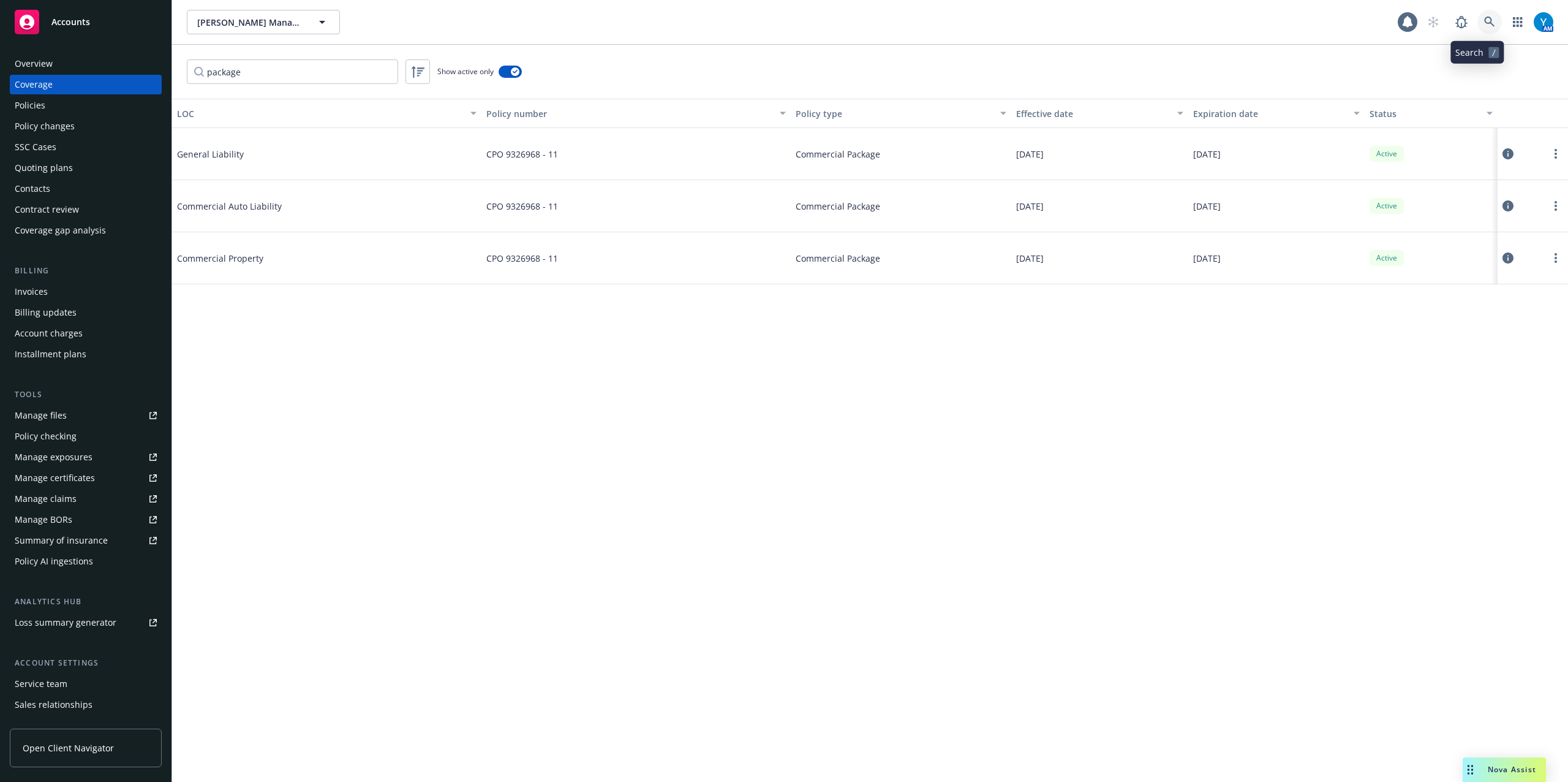
click at [1484, 23] on icon at bounding box center [1489, 21] width 10 height 10
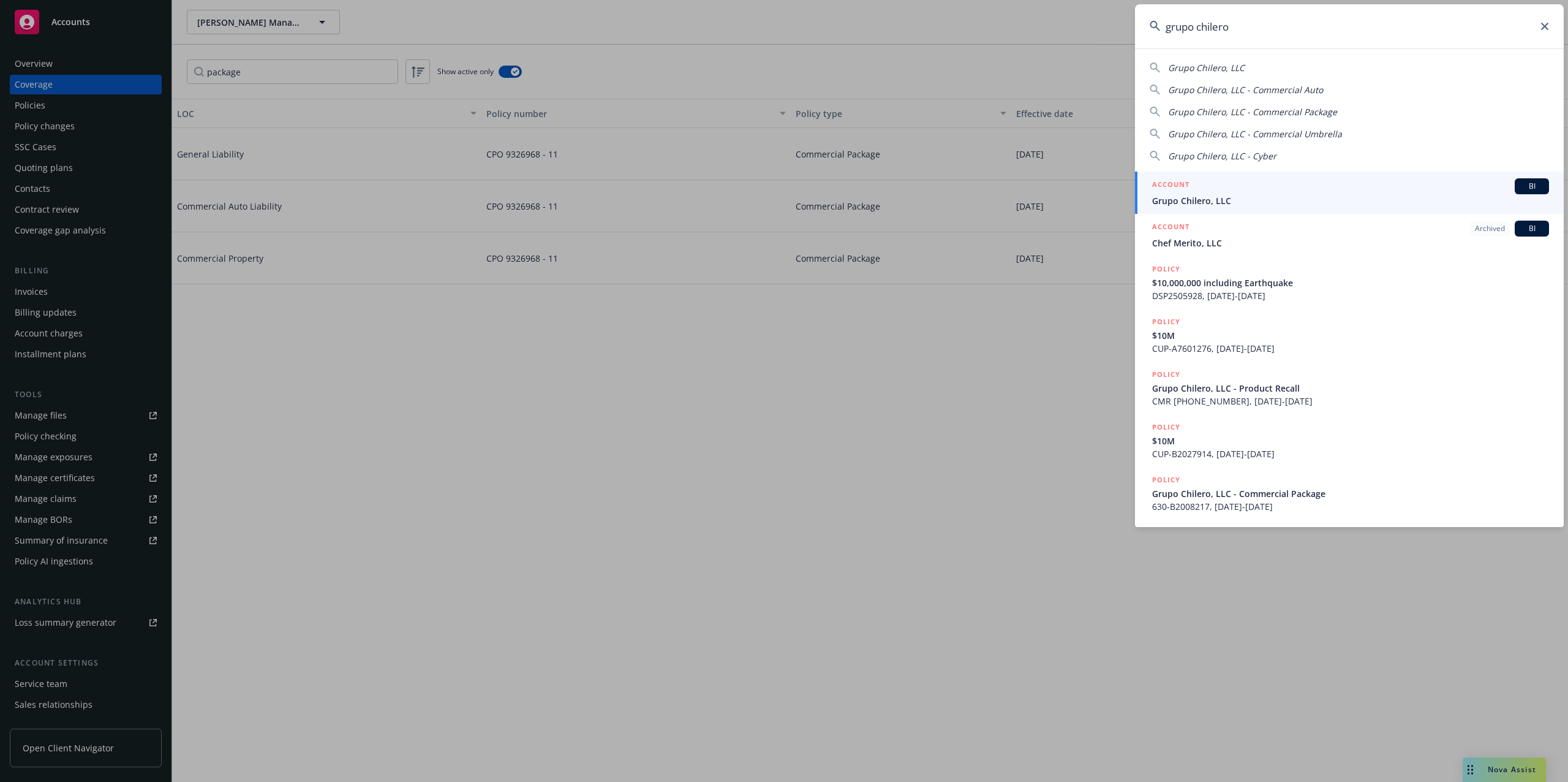
type input "grupo chilero"
click at [1225, 198] on span "Grupo Chilero, LLC" at bounding box center [1351, 201] width 397 height 13
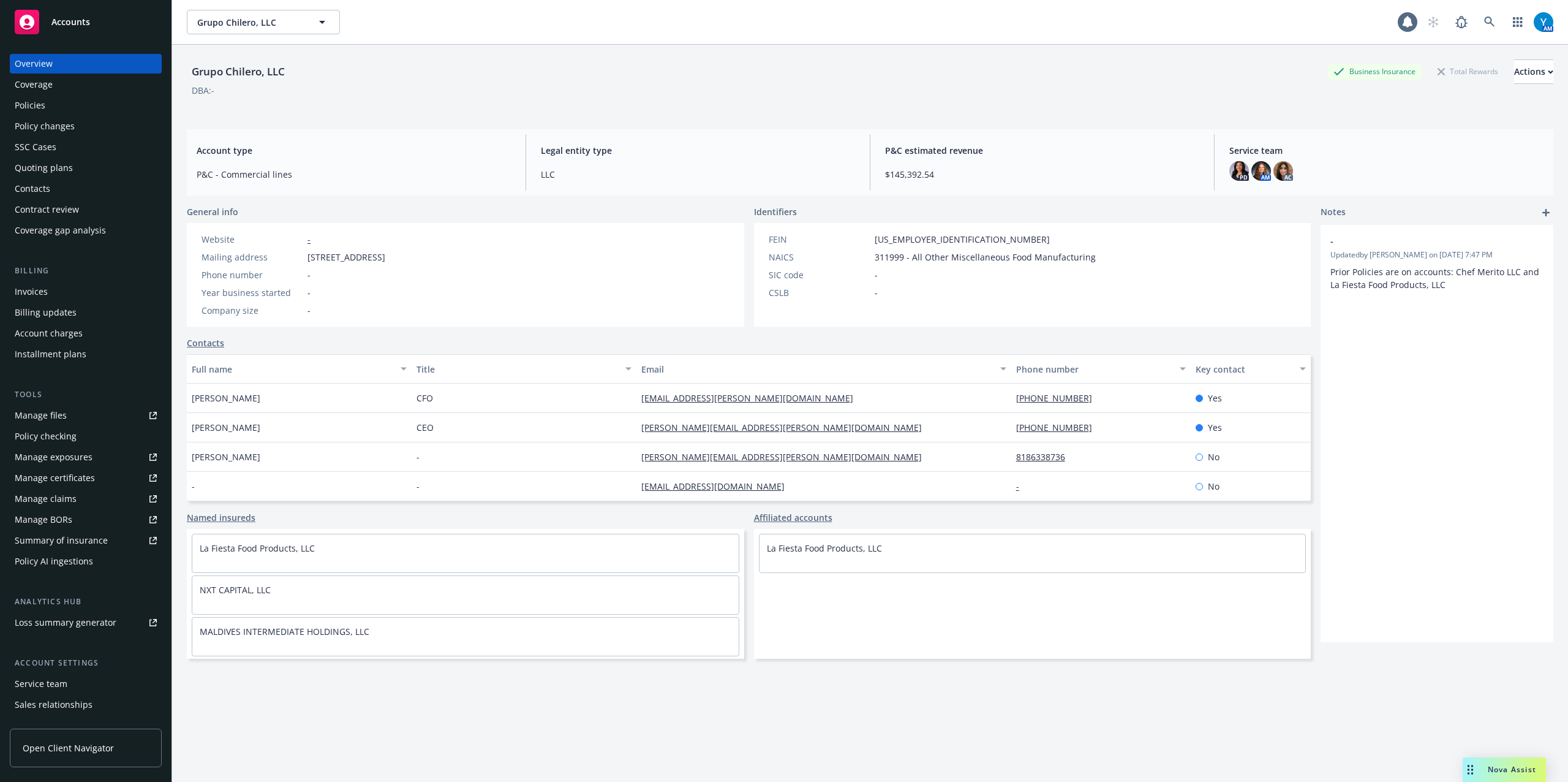
click at [50, 106] on div "Policies" at bounding box center [85, 105] width 142 height 20
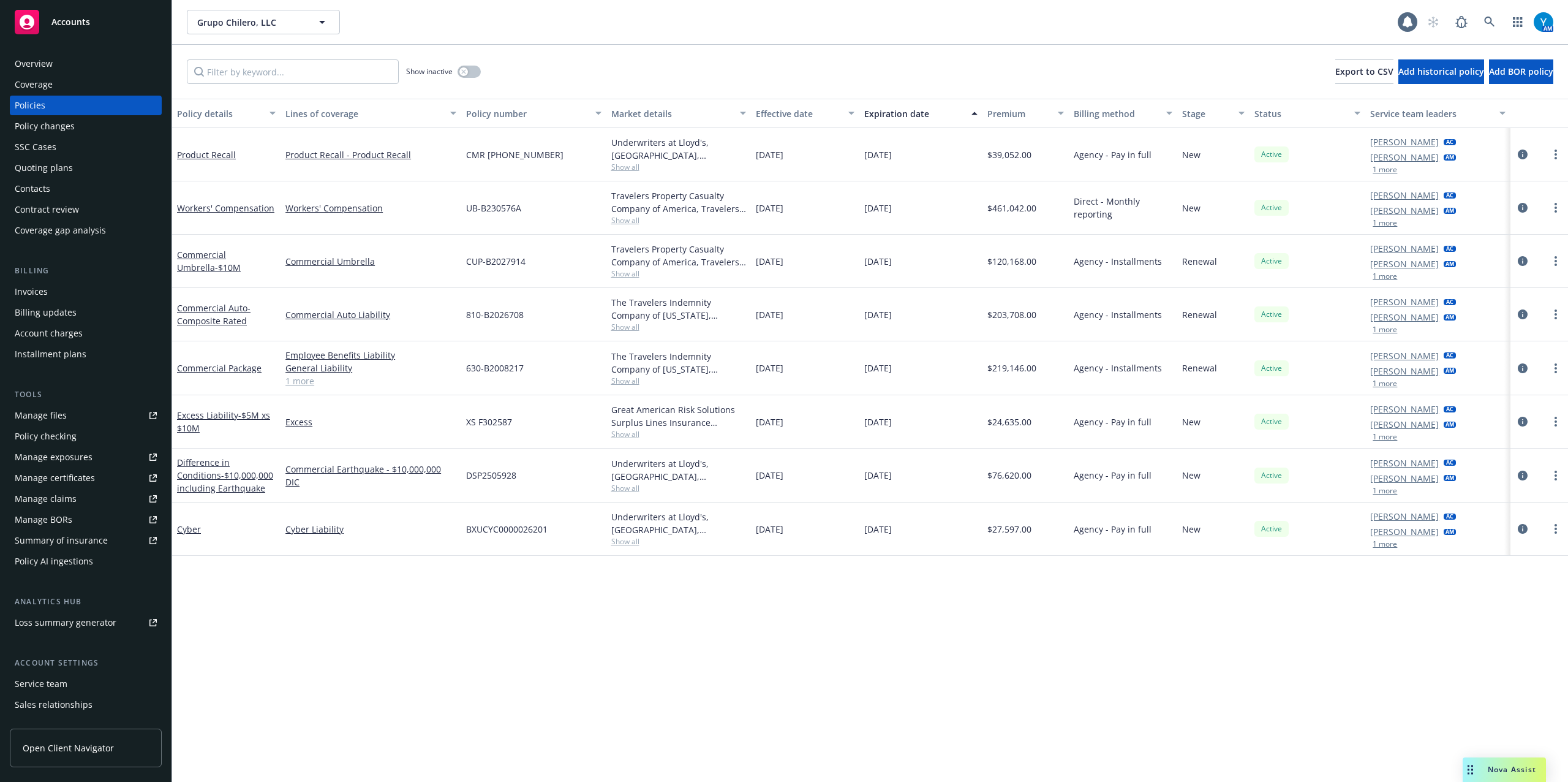
click at [57, 288] on div "Invoices" at bounding box center [85, 292] width 142 height 20
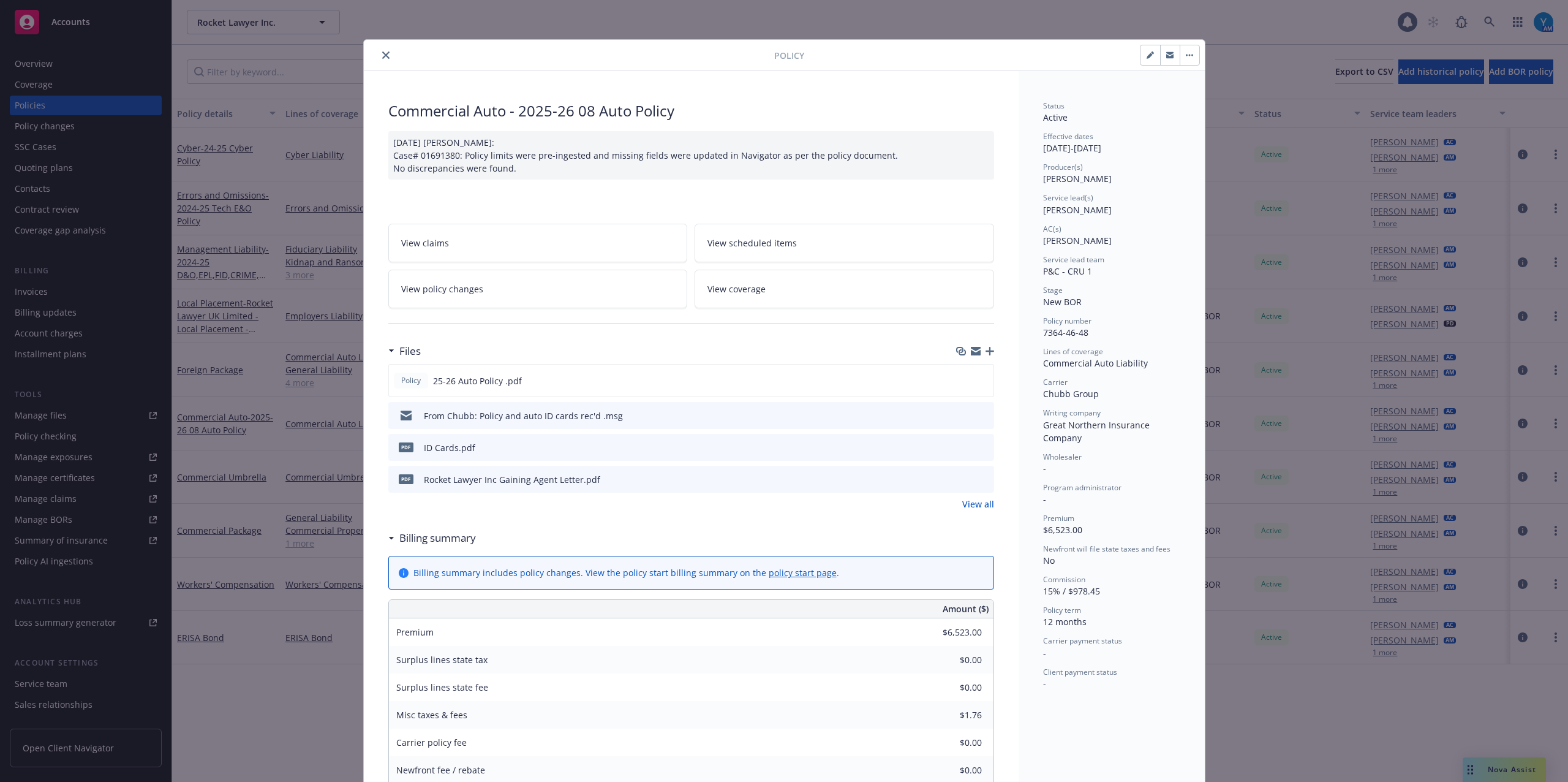
click at [382, 52] on icon "close" at bounding box center [385, 55] width 7 height 7
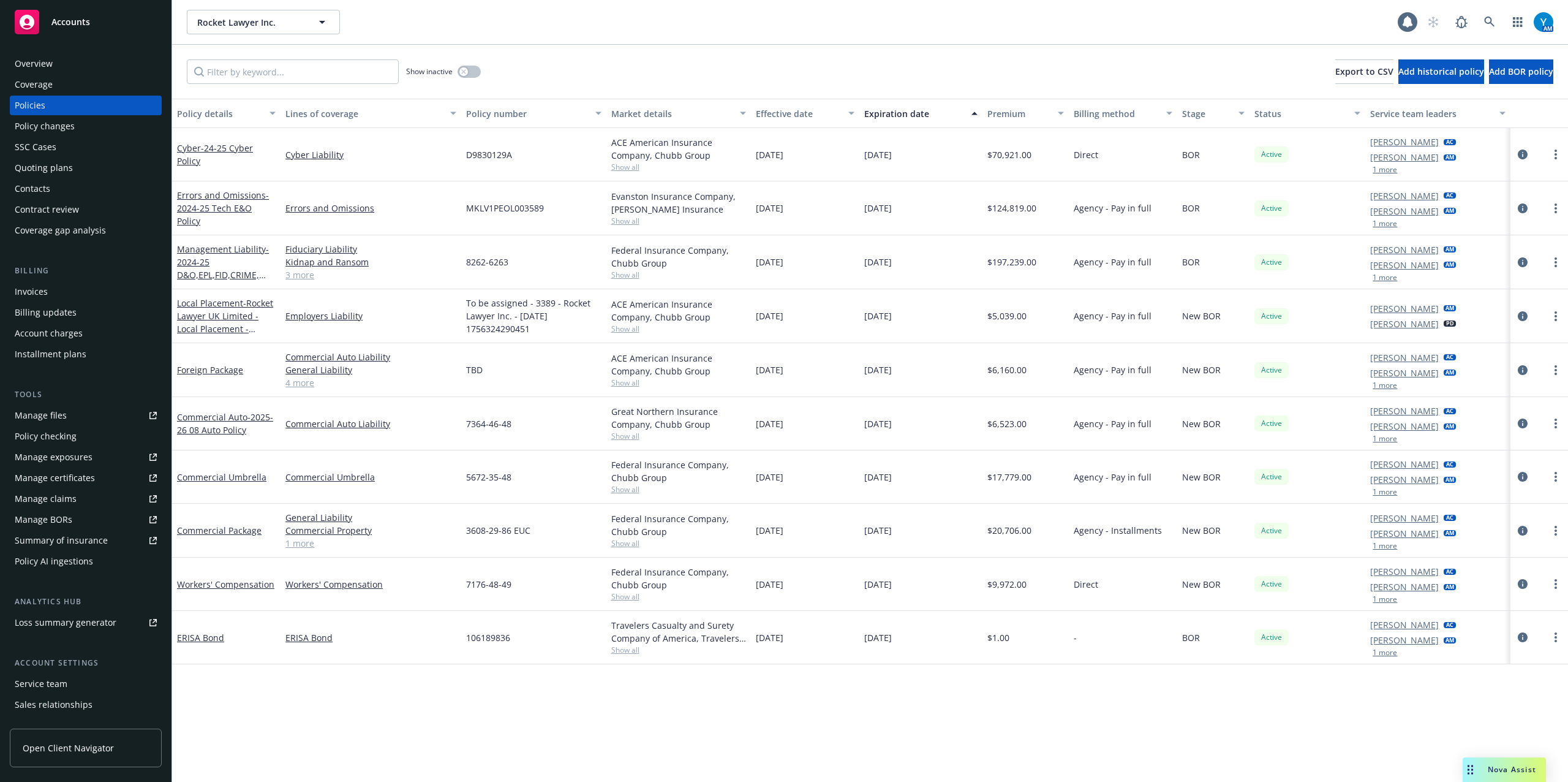
click at [36, 127] on div "Policy changes" at bounding box center [45, 126] width 60 height 20
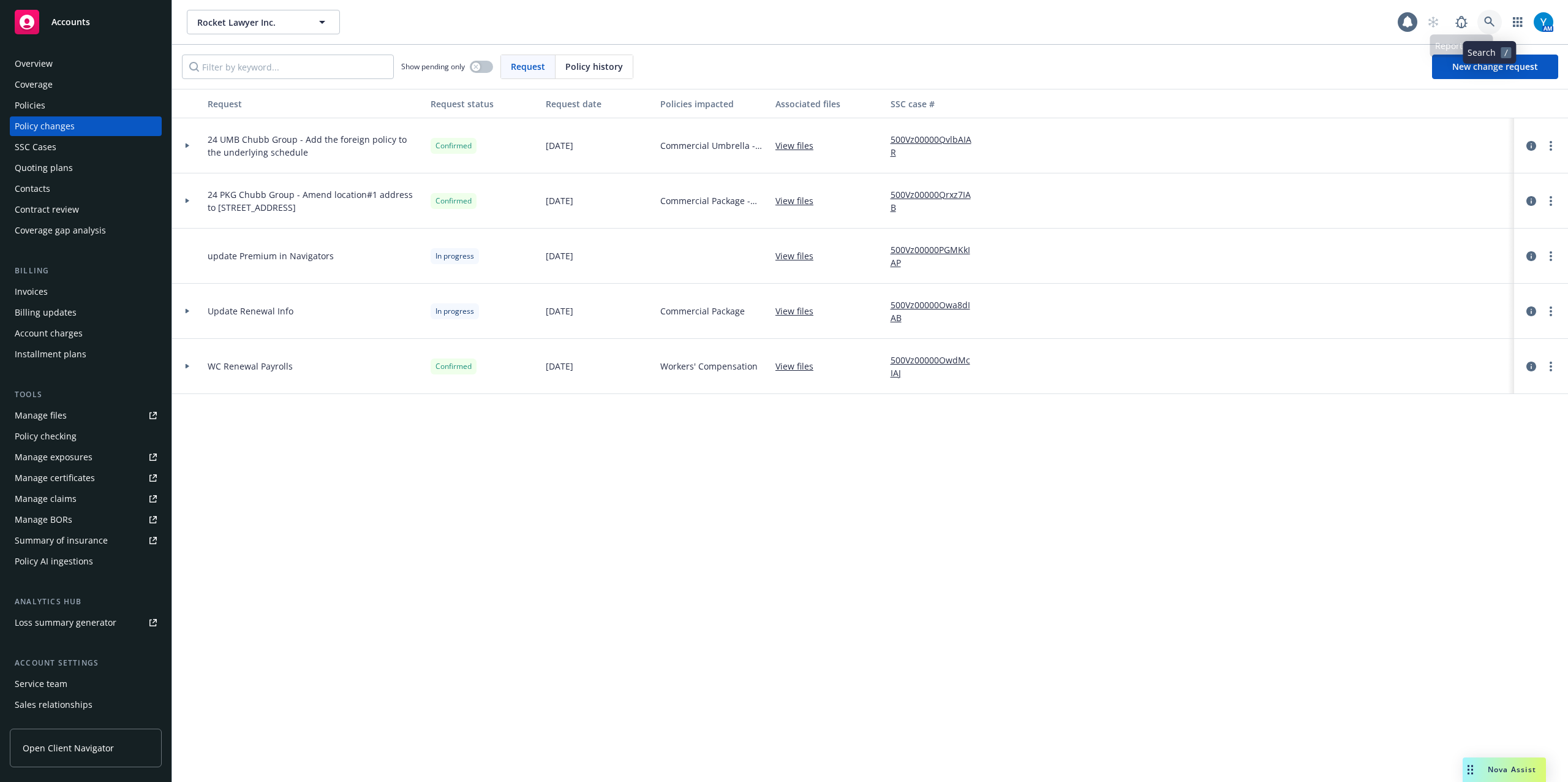
click at [1493, 25] on icon at bounding box center [1489, 21] width 10 height 10
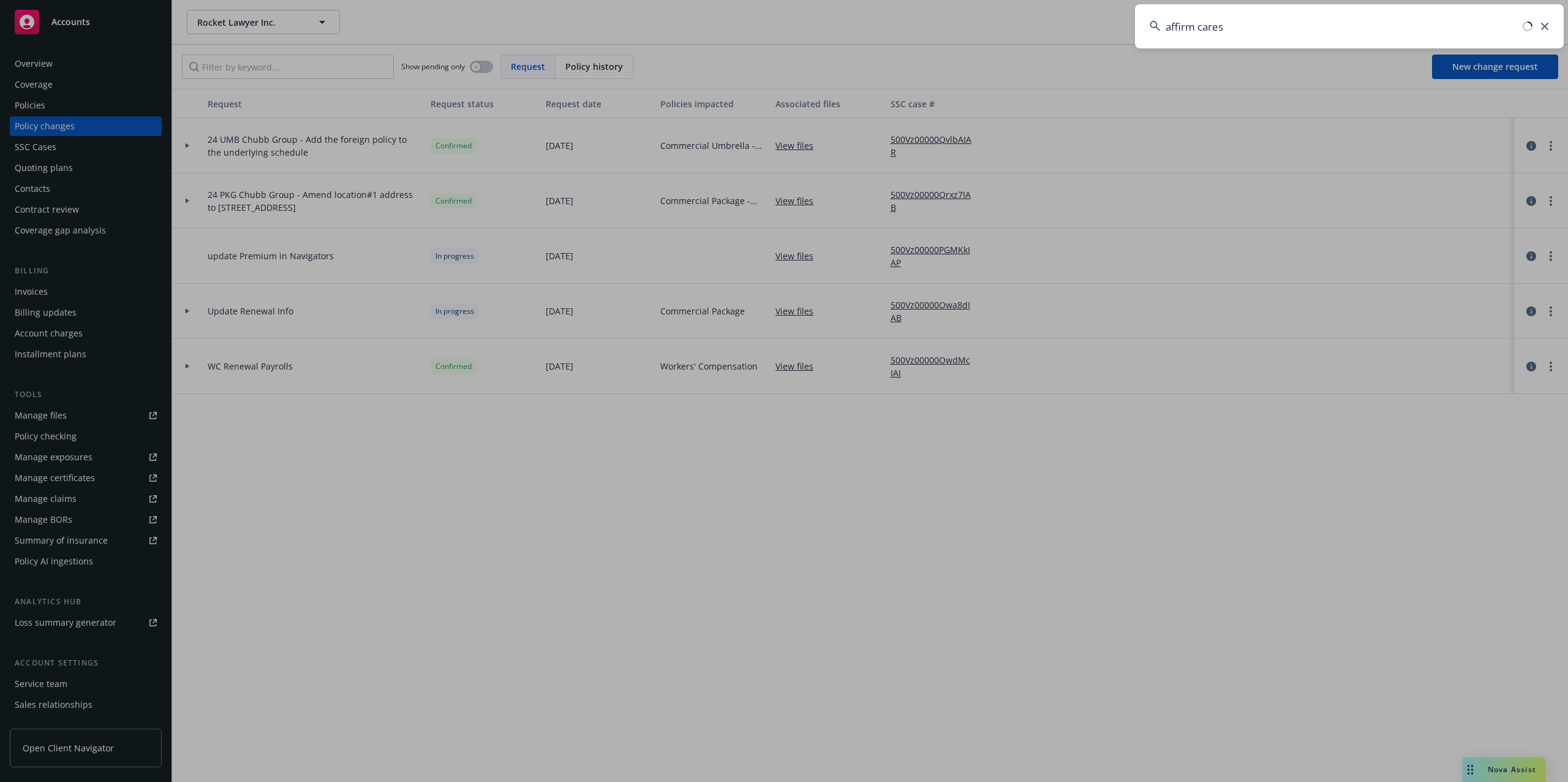
type input "affirm cares"
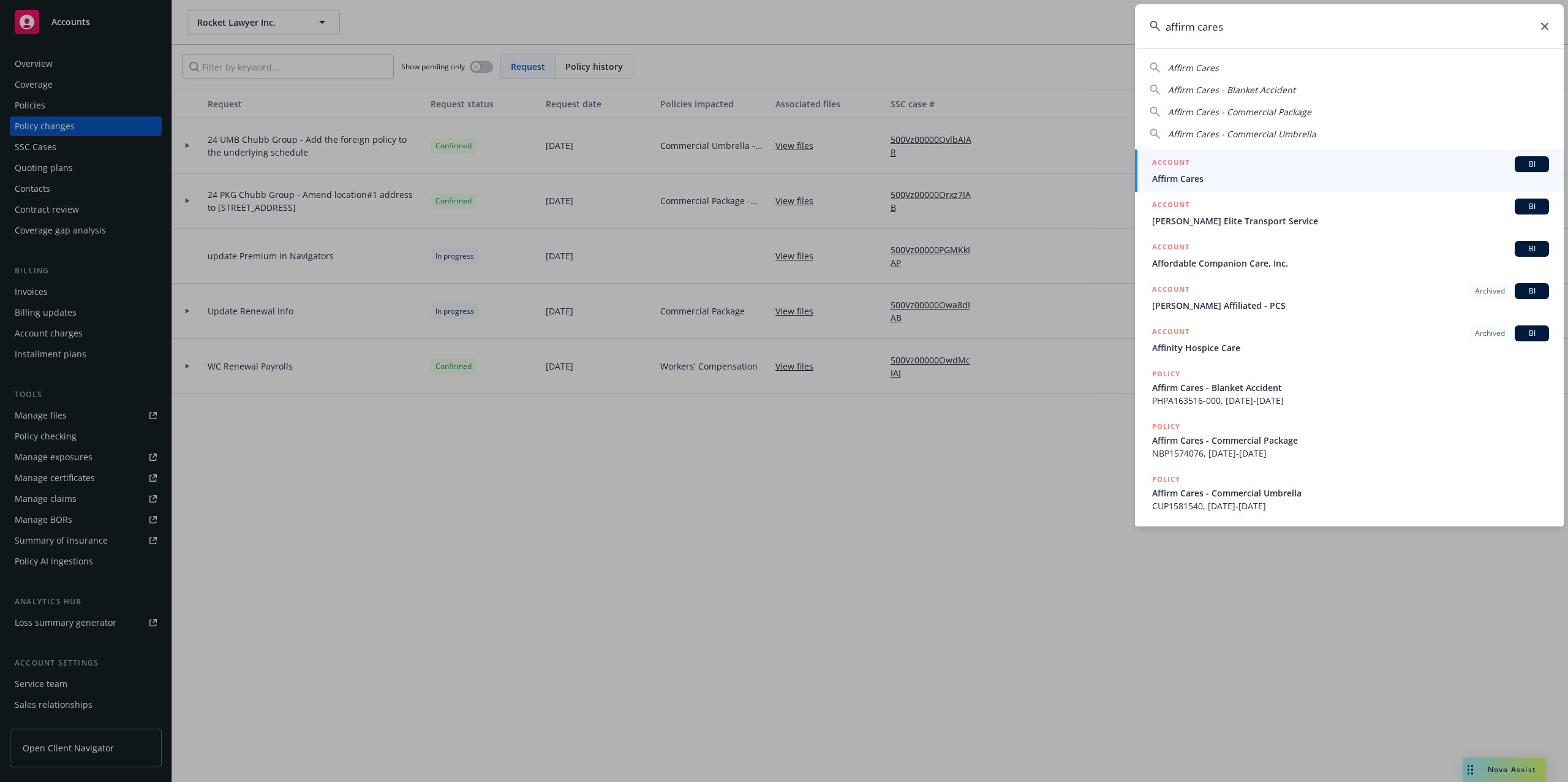
click at [1205, 163] on div "ACCOUNT BI" at bounding box center [1351, 165] width 397 height 16
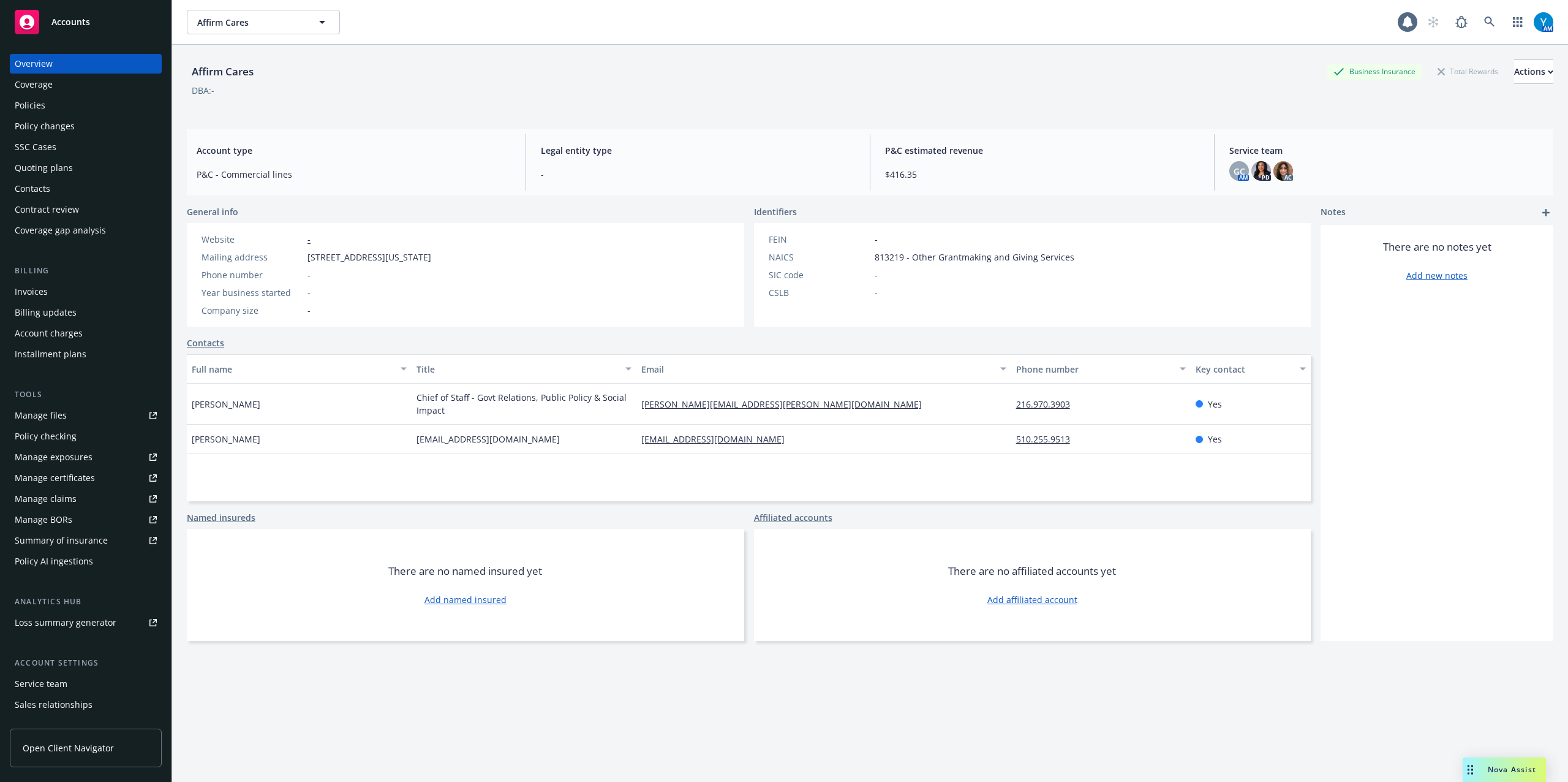
click at [45, 96] on div "Policies" at bounding box center [85, 105] width 142 height 20
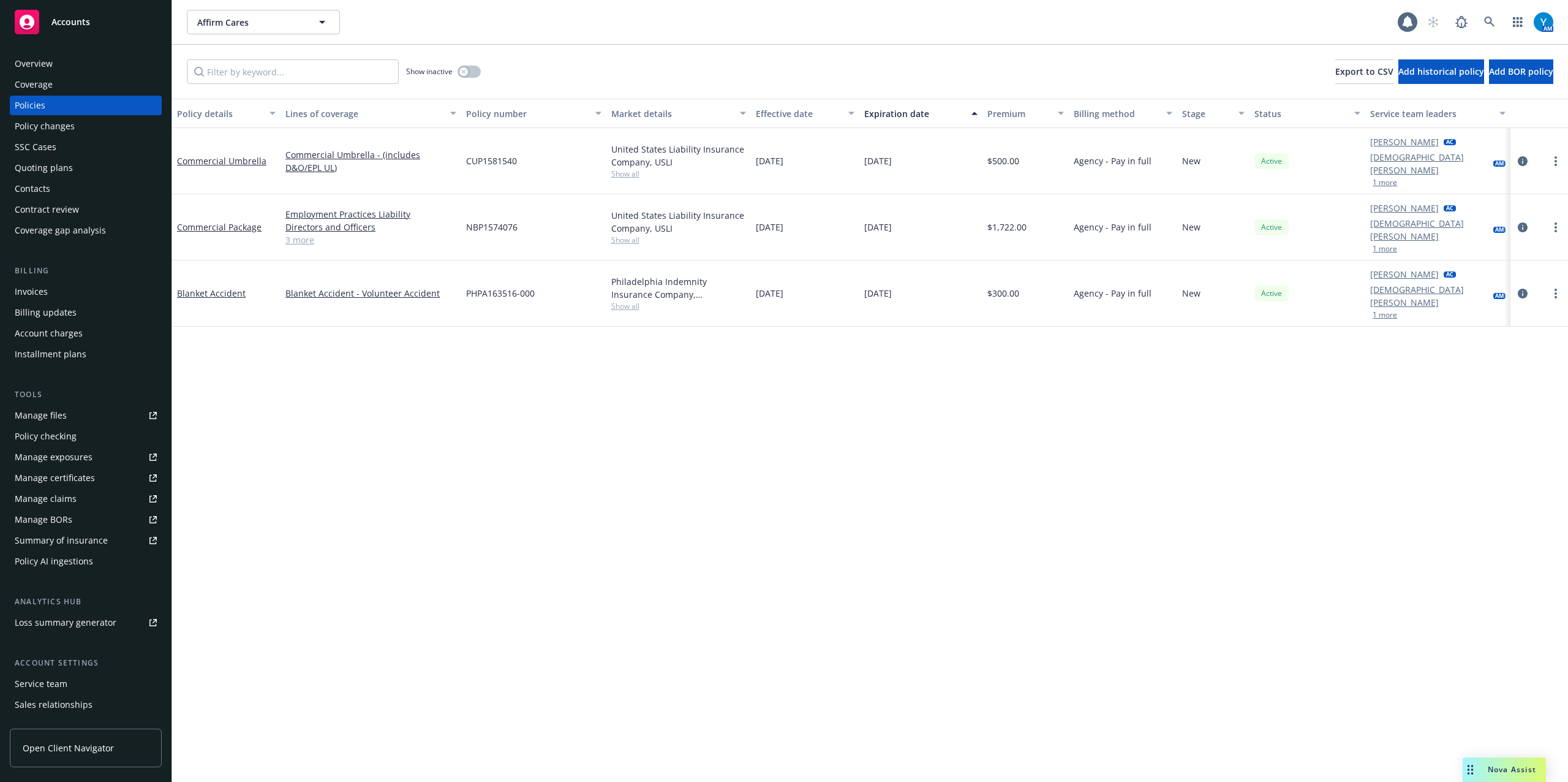
click at [63, 283] on div "Invoices" at bounding box center [85, 292] width 142 height 20
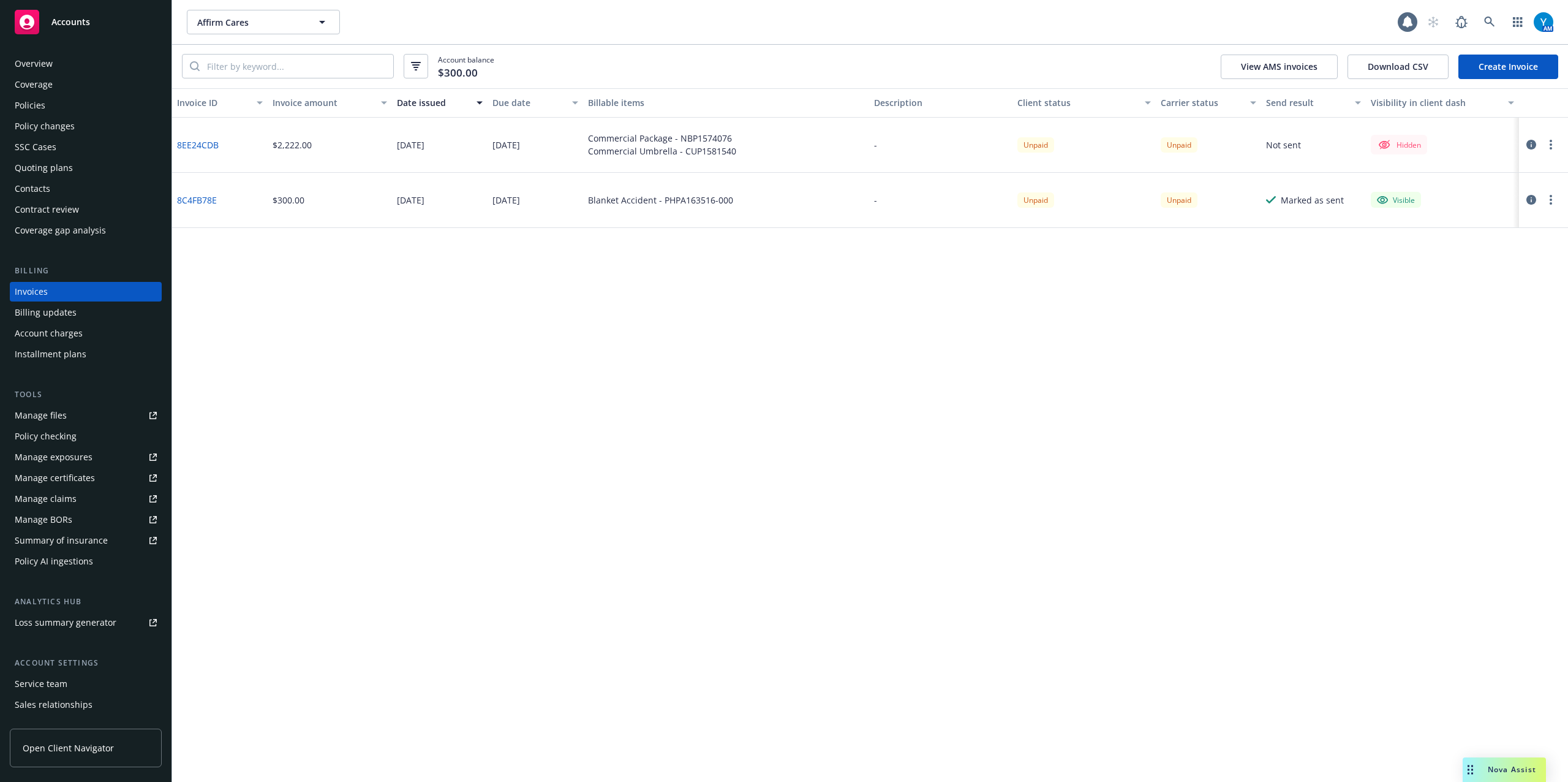
click at [1553, 145] on button "button" at bounding box center [1551, 145] width 15 height 15
click at [1475, 244] on link "Make it visible in client dash" at bounding box center [1480, 243] width 156 height 25
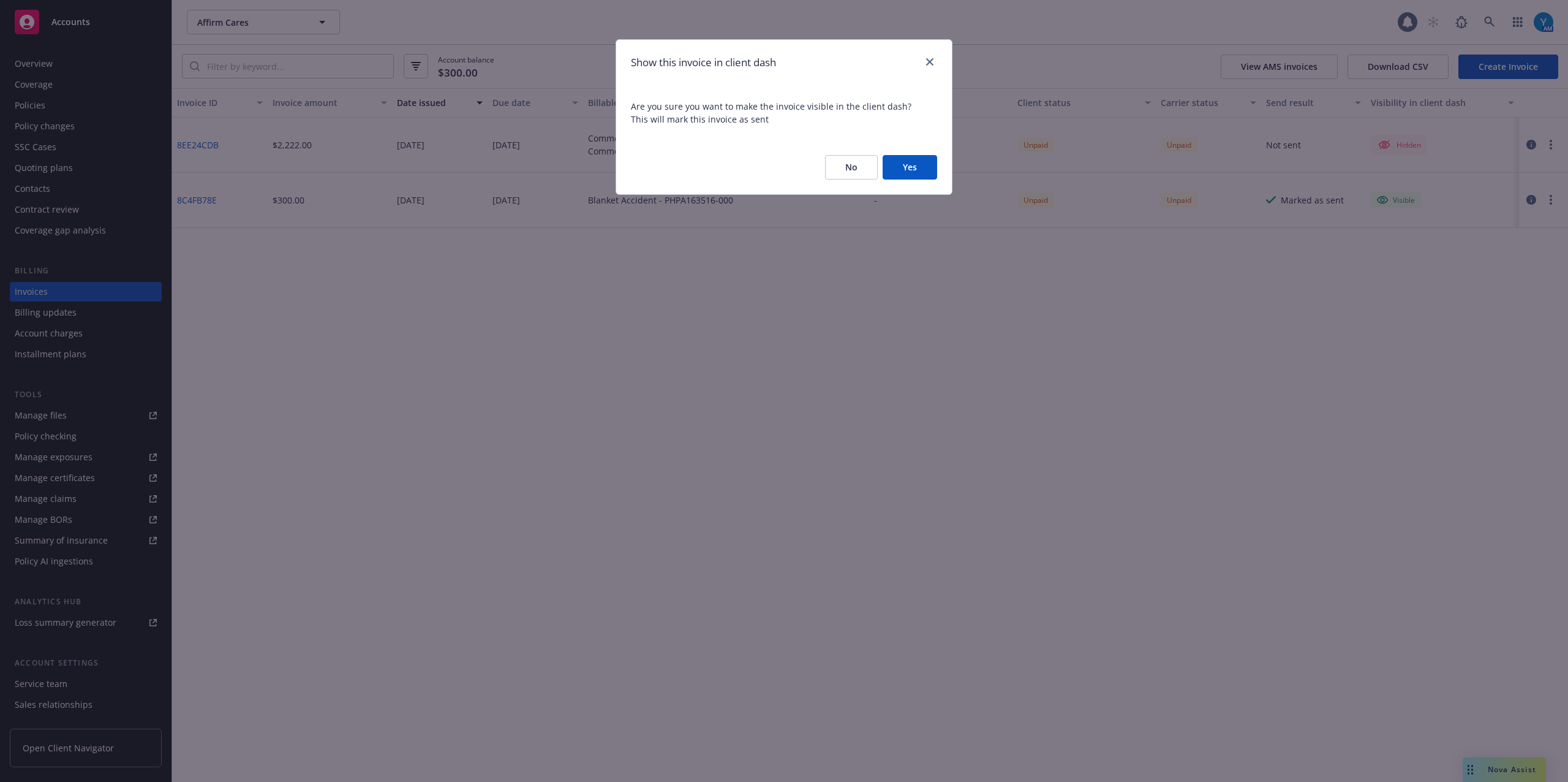
click at [934, 175] on button "Yes" at bounding box center [910, 166] width 55 height 25
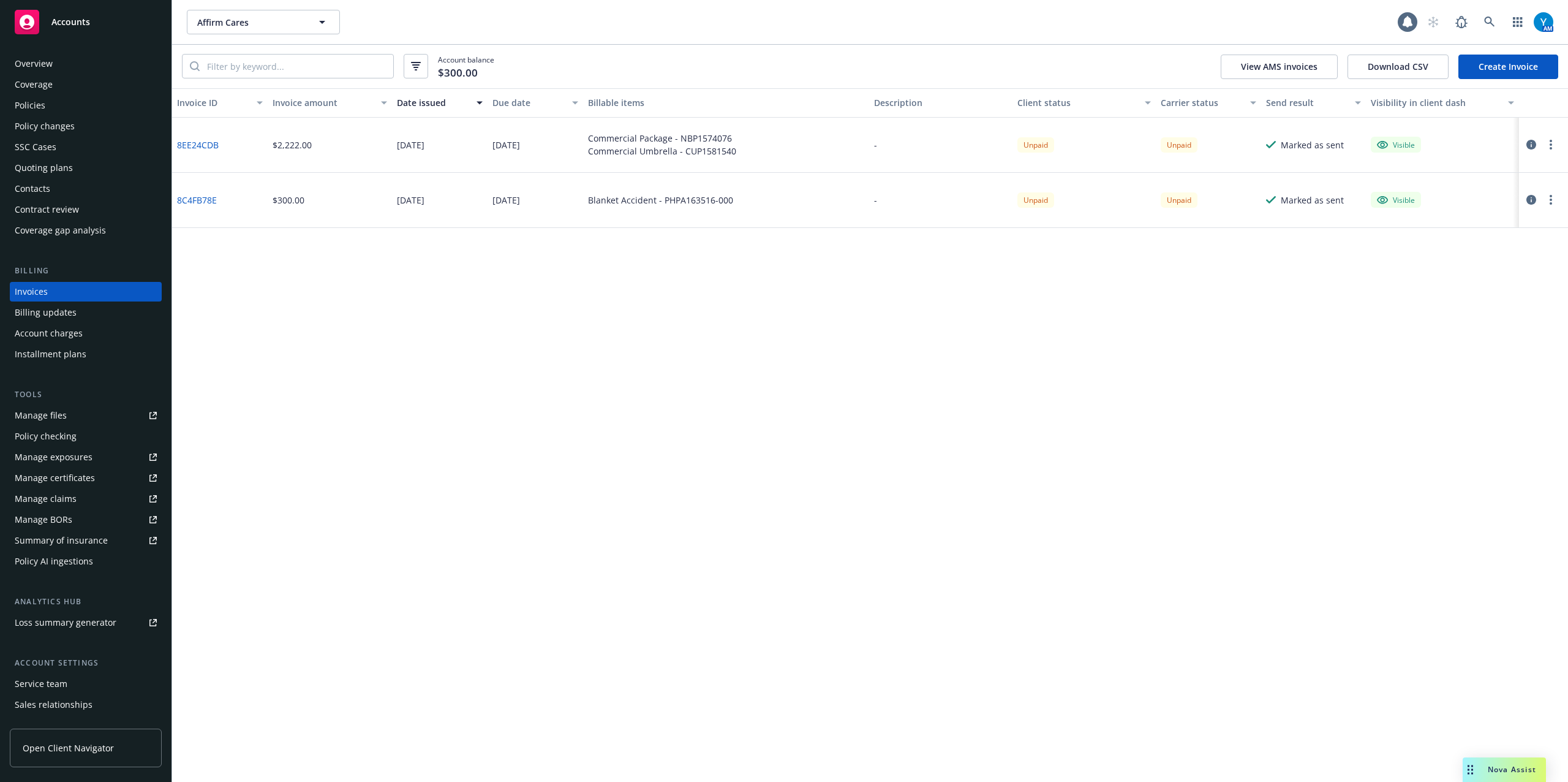
click at [40, 103] on div "Policies" at bounding box center [30, 105] width 31 height 20
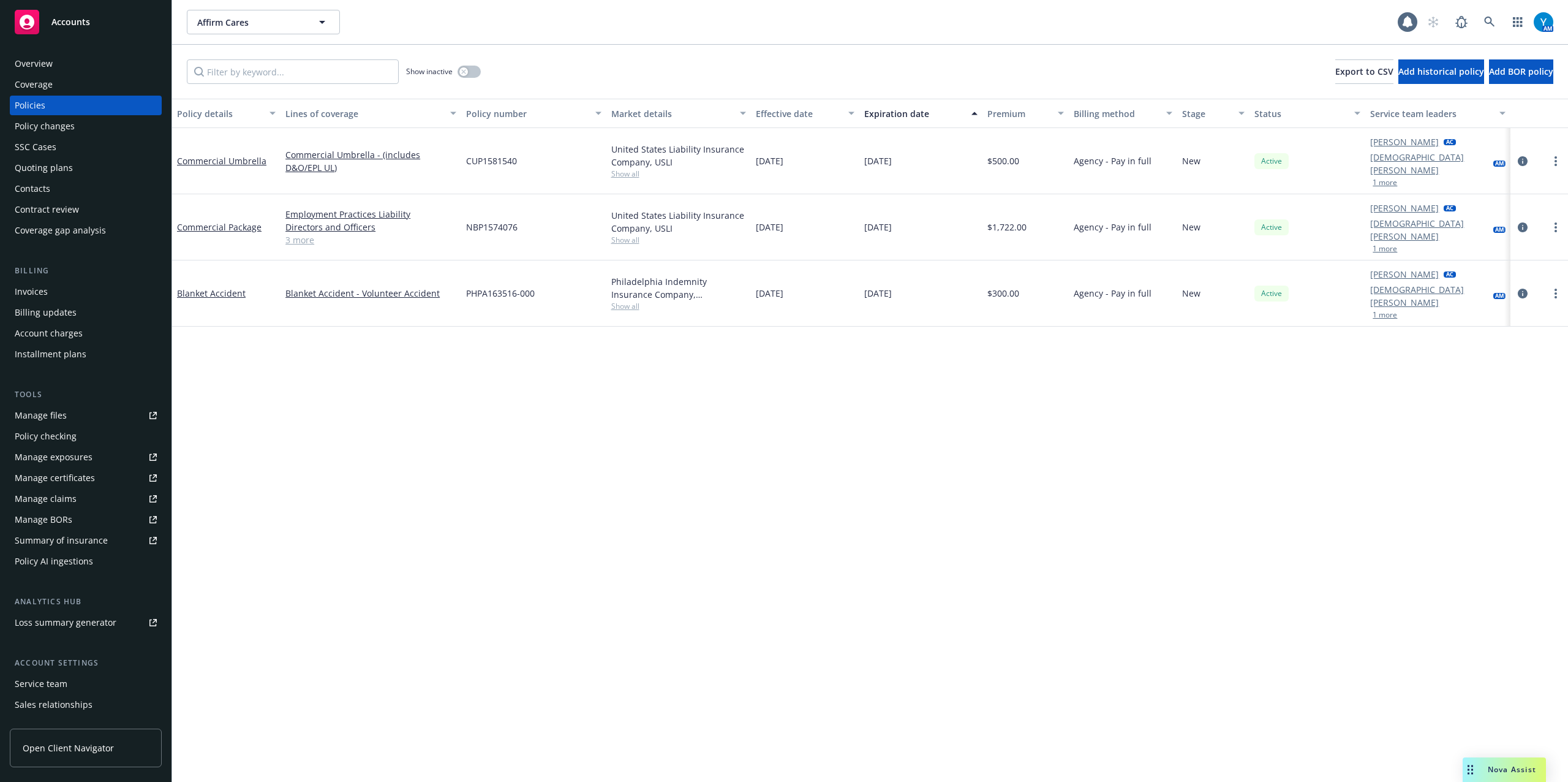
click at [60, 410] on div "Manage files" at bounding box center [40, 416] width 52 height 20
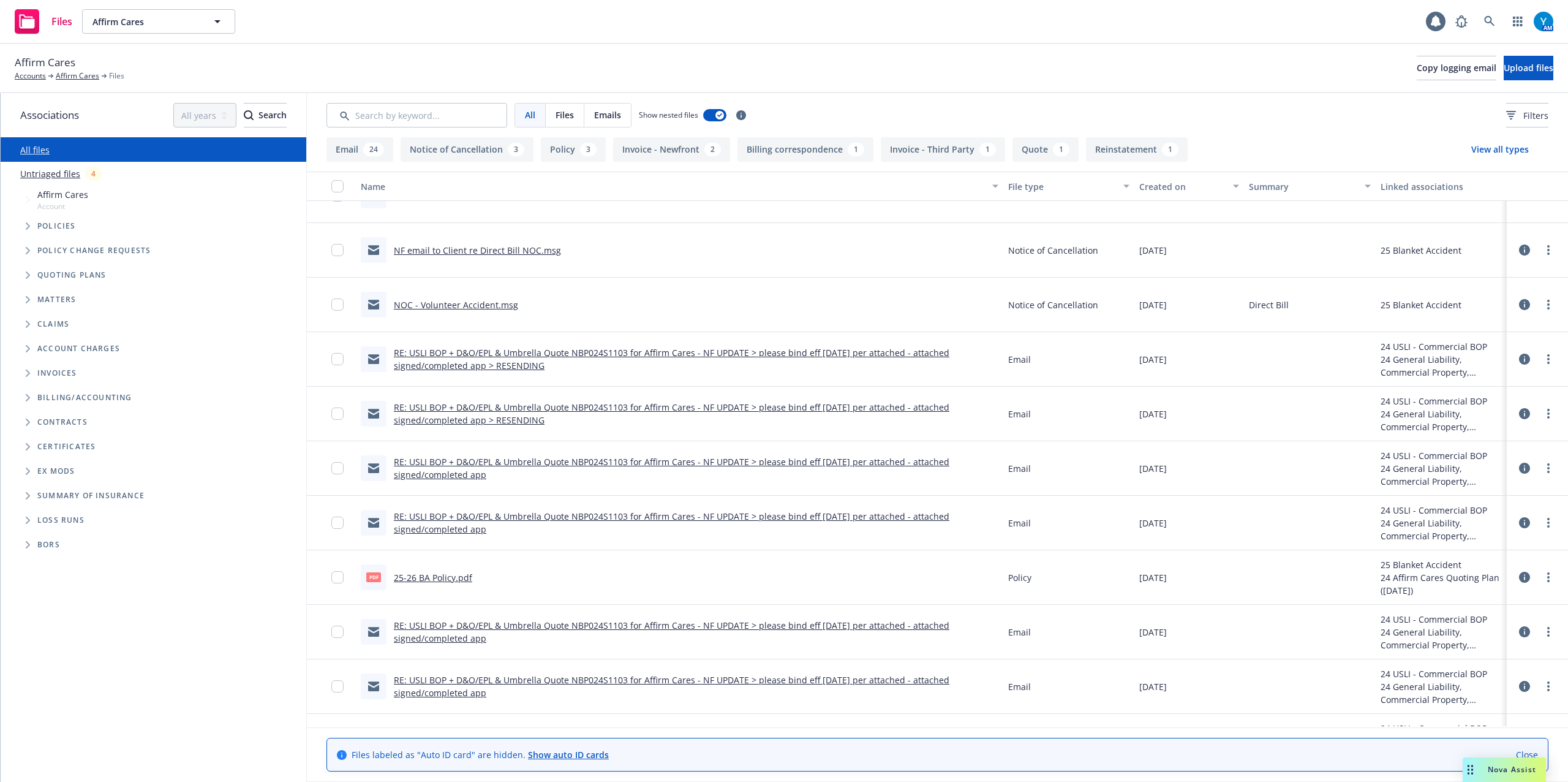
scroll to position [490, 0]
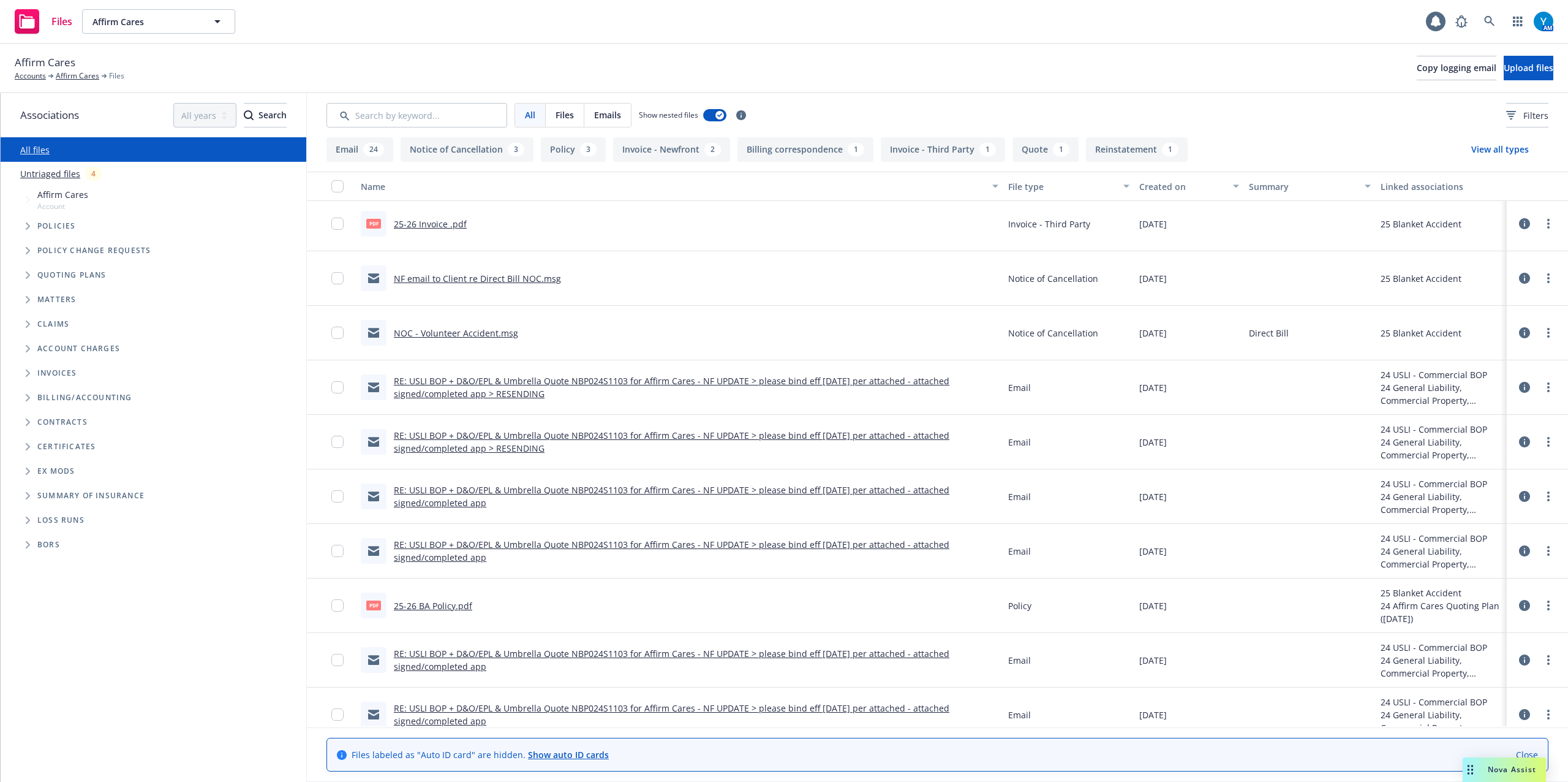
click at [535, 277] on link "NF email to Client re Direct Bill NOC.msg" at bounding box center [477, 278] width 167 height 12
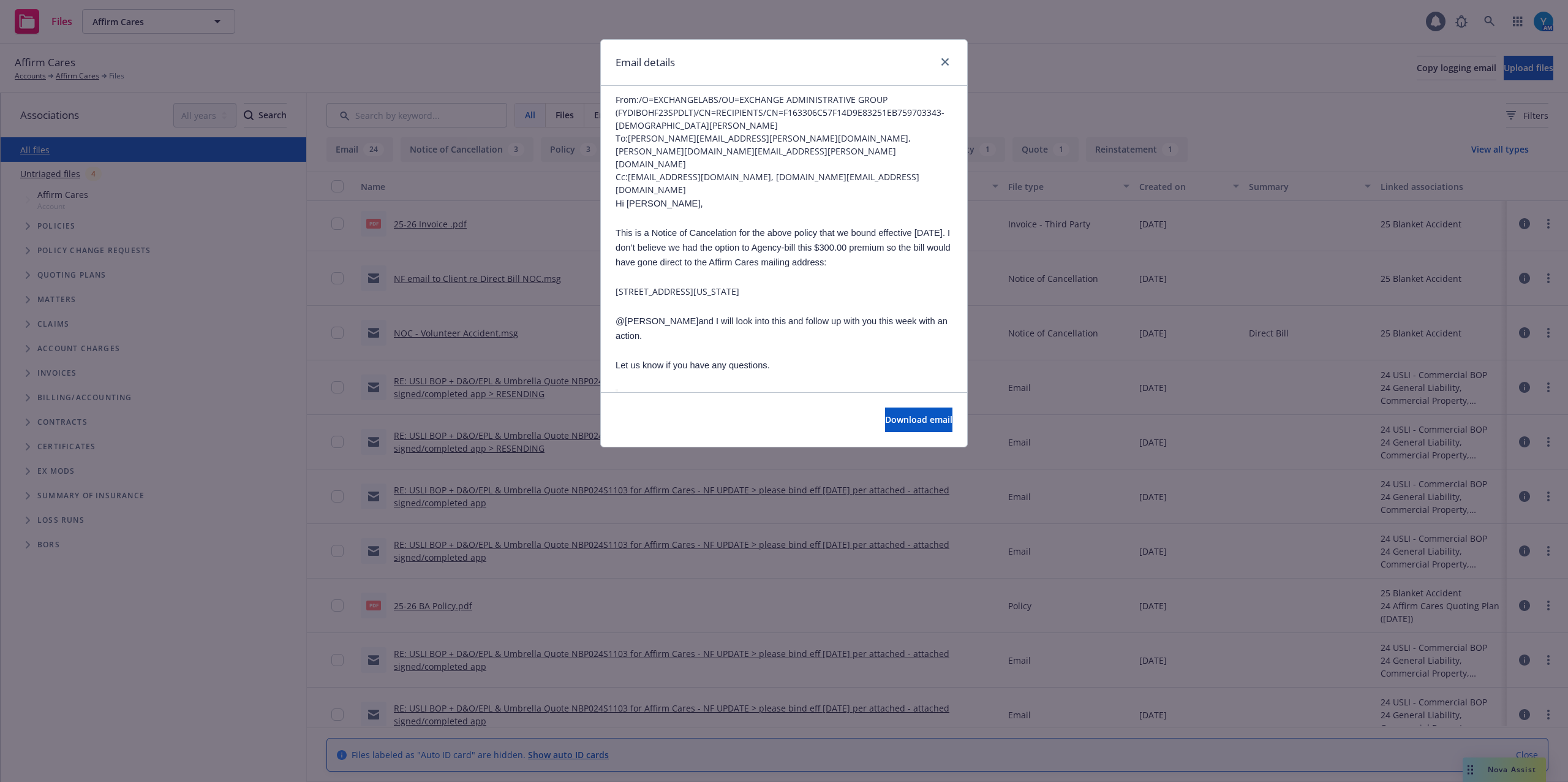
scroll to position [82, 0]
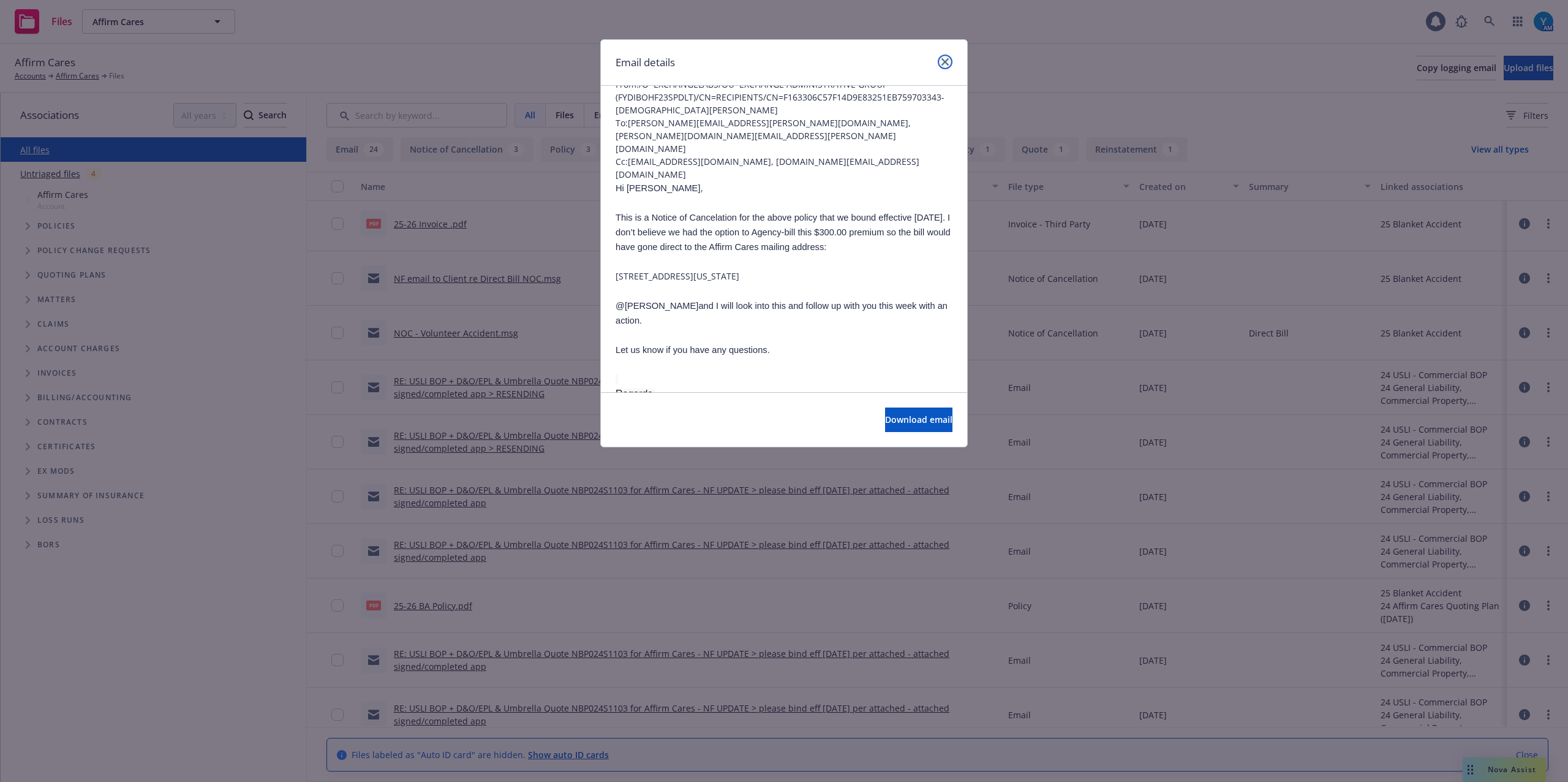
click at [945, 55] on link "close" at bounding box center [945, 62] width 15 height 15
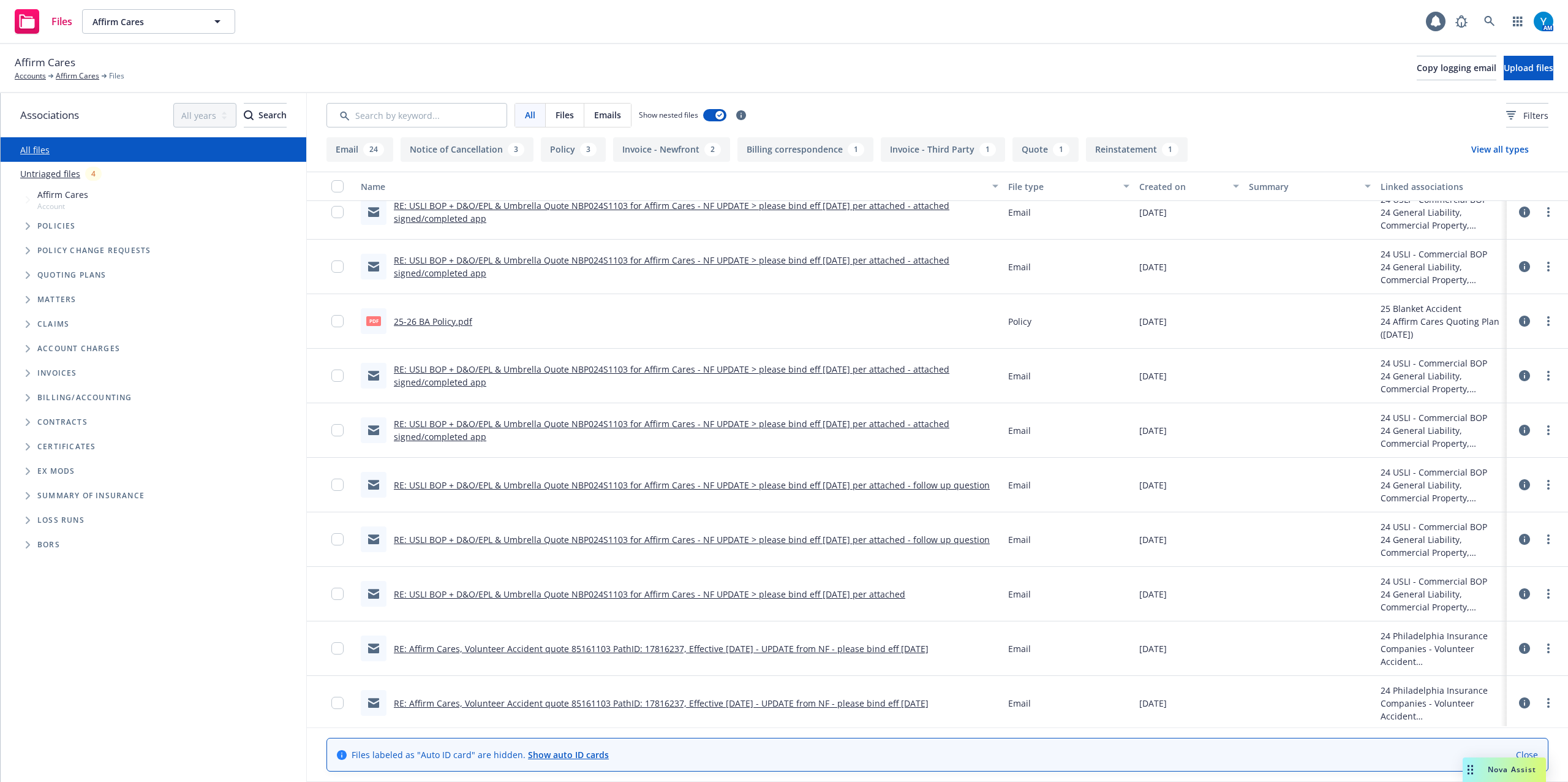
scroll to position [736, 0]
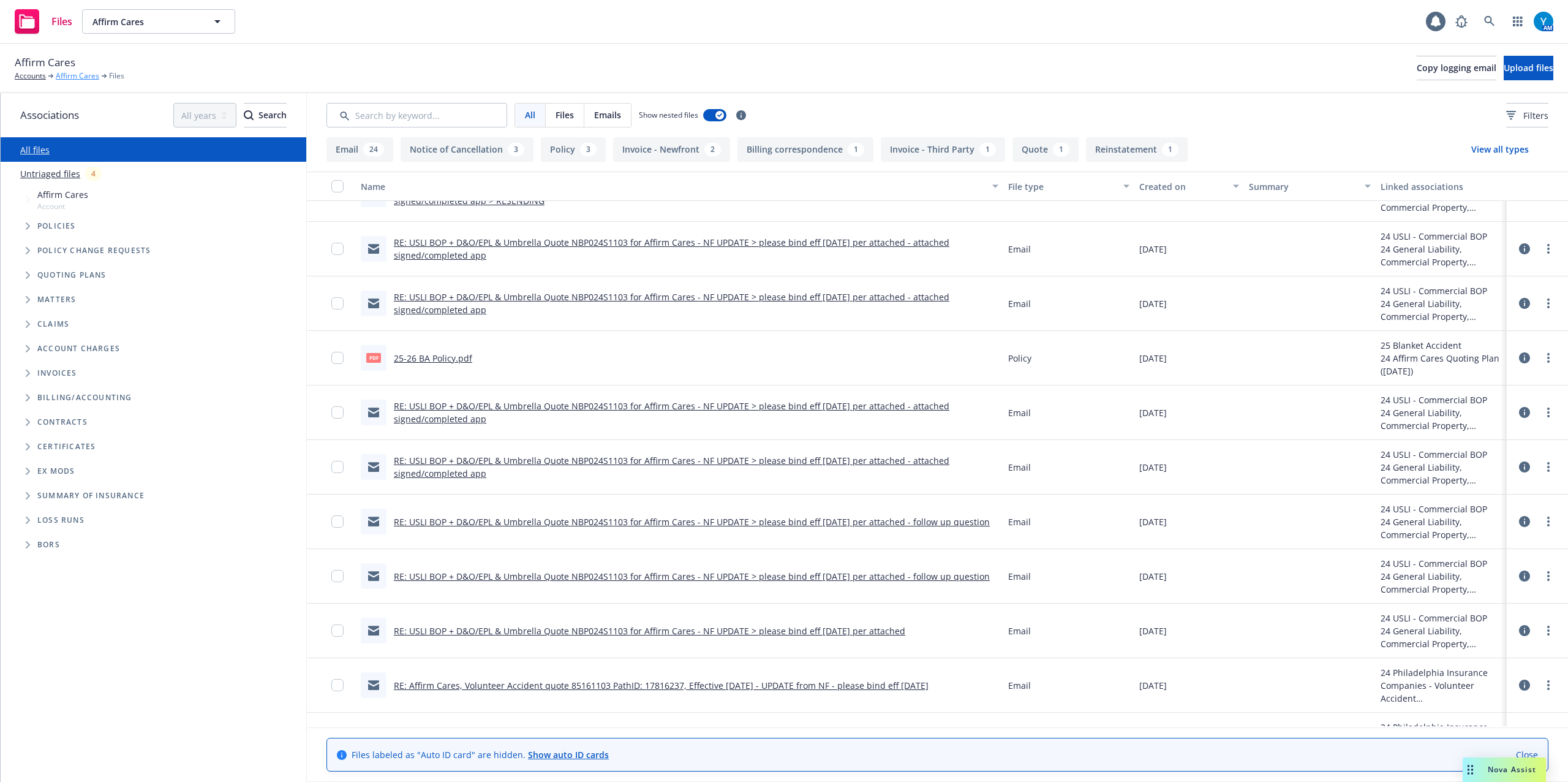
click at [87, 78] on link "Affirm Cares" at bounding box center [77, 75] width 44 height 11
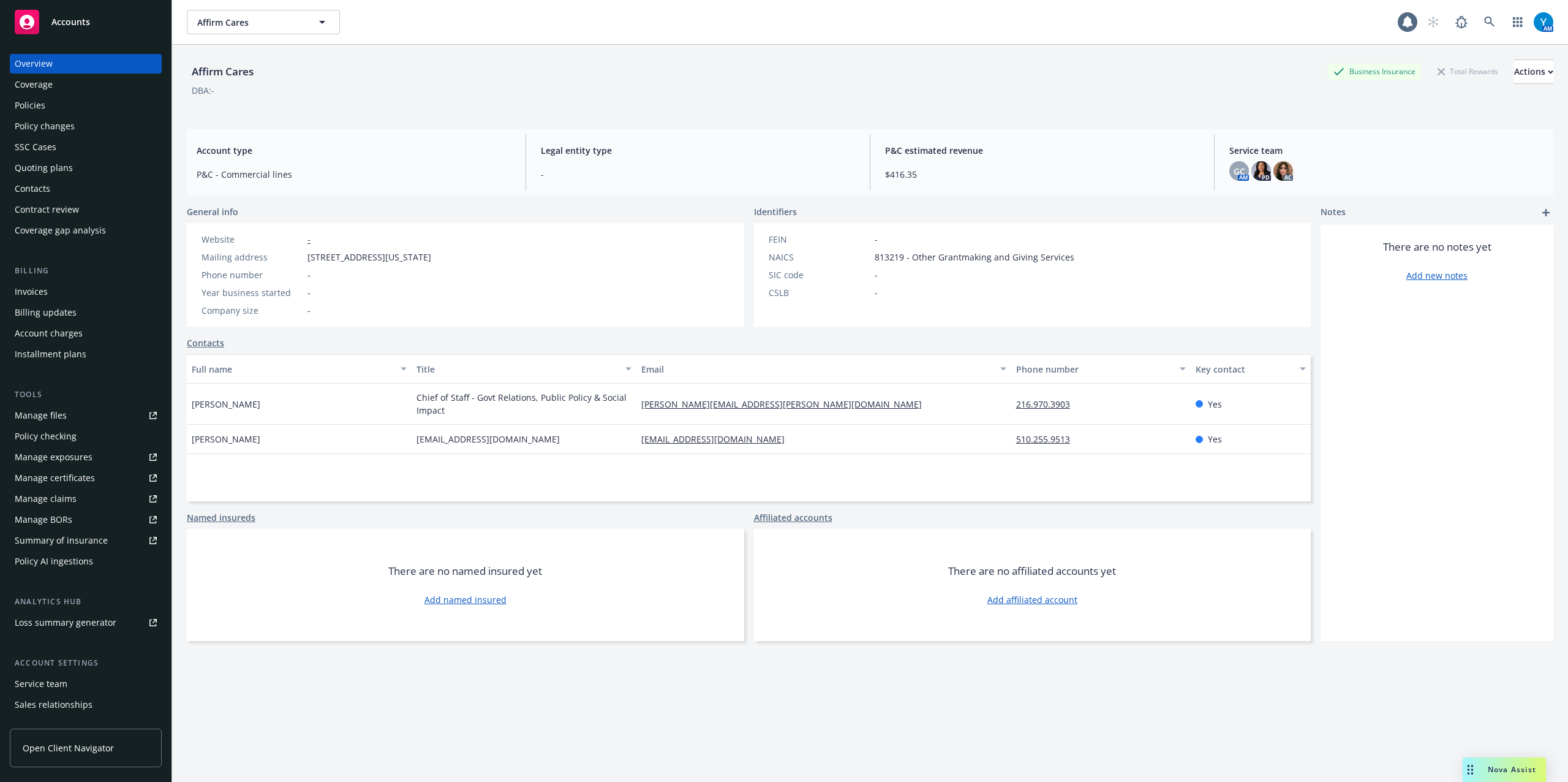
click at [47, 290] on div "Invoices" at bounding box center [85, 292] width 142 height 20
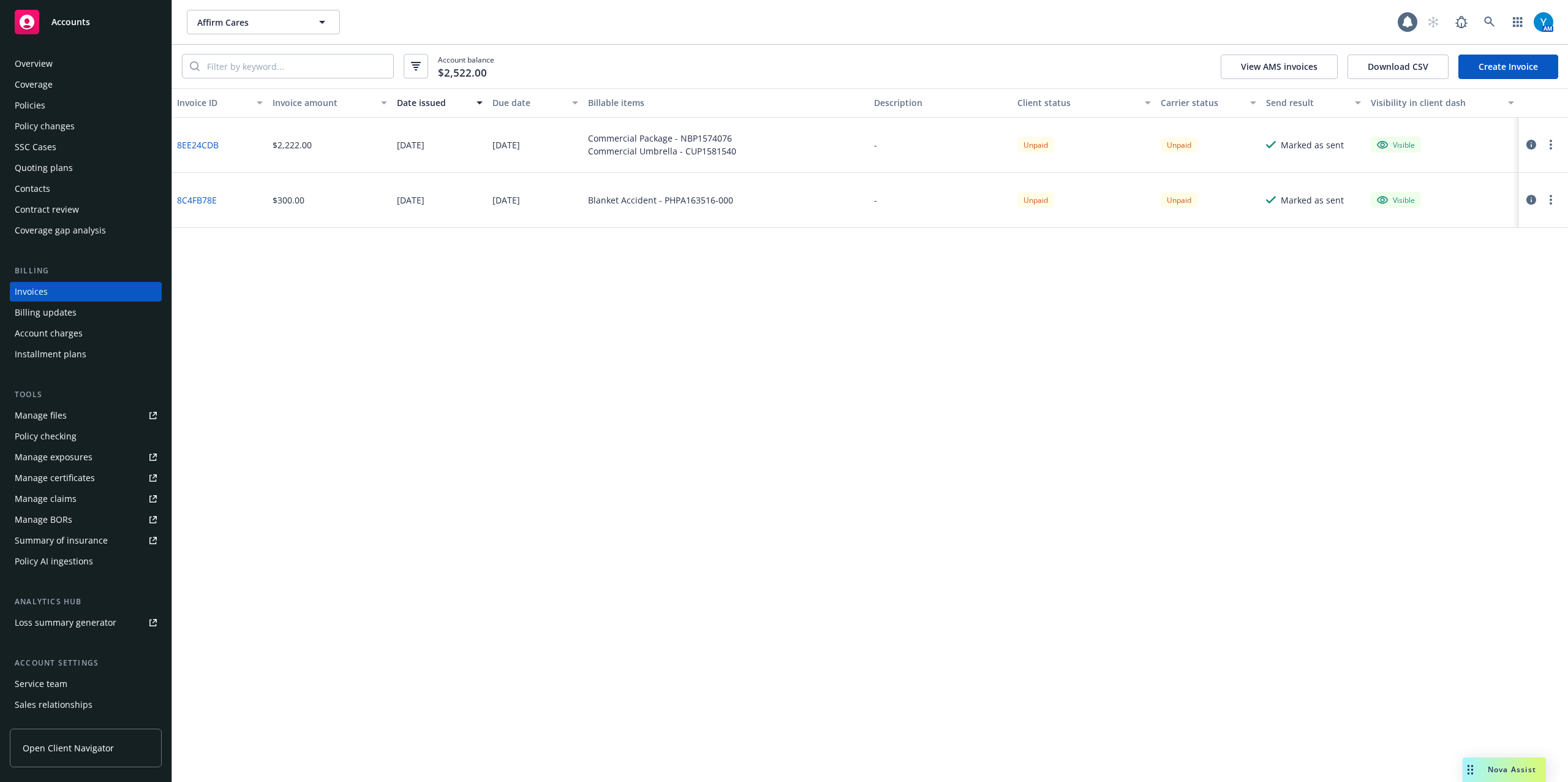
click at [1549, 141] on button "button" at bounding box center [1551, 145] width 15 height 15
click at [1074, 387] on div "Invoice ID Invoice amount Date issued Due date Billable items Description Clien…" at bounding box center [870, 435] width 1396 height 694
click at [24, 63] on div "Overview" at bounding box center [34, 64] width 38 height 20
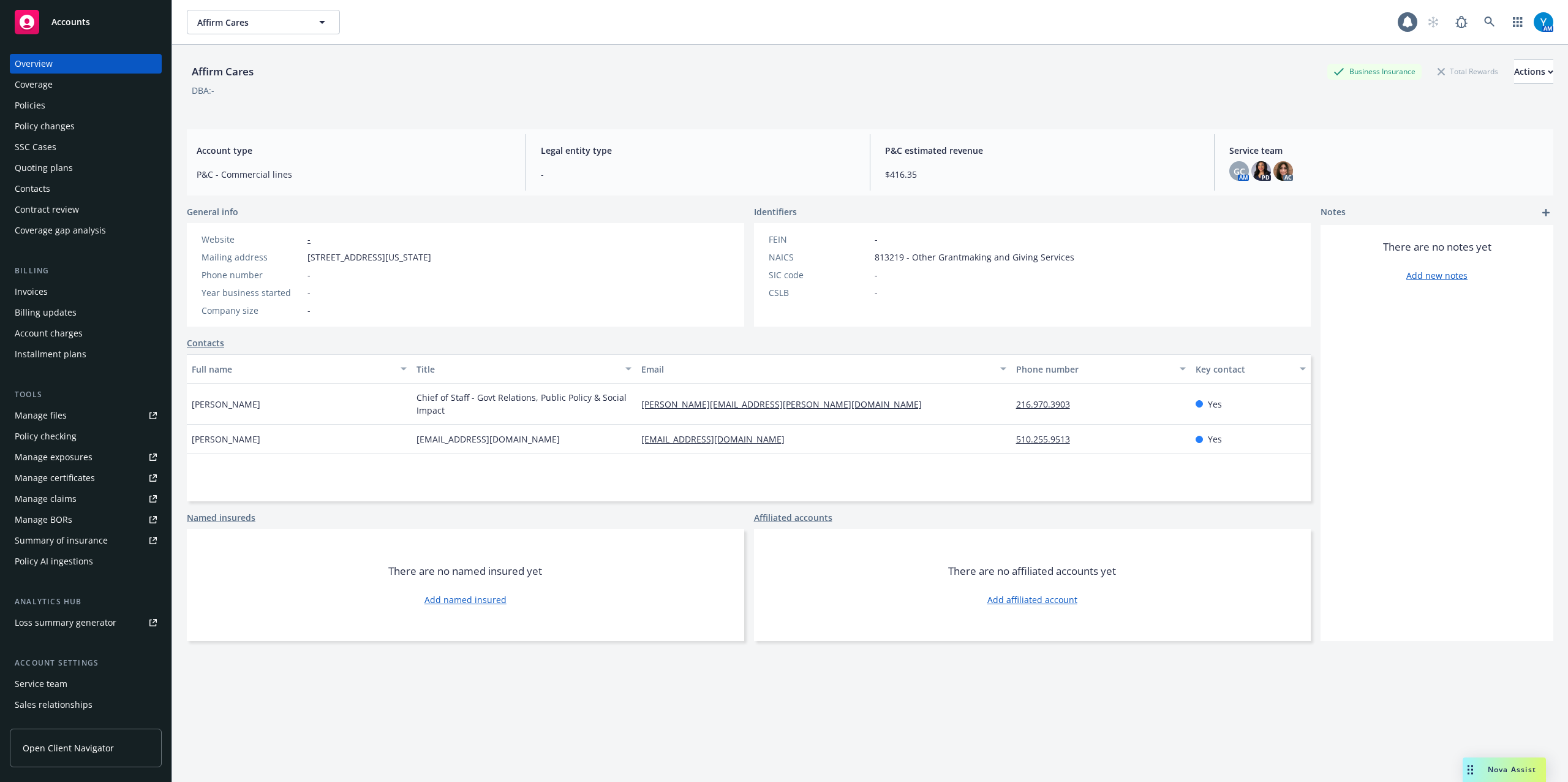
click at [37, 290] on div "Invoices" at bounding box center [31, 292] width 33 height 20
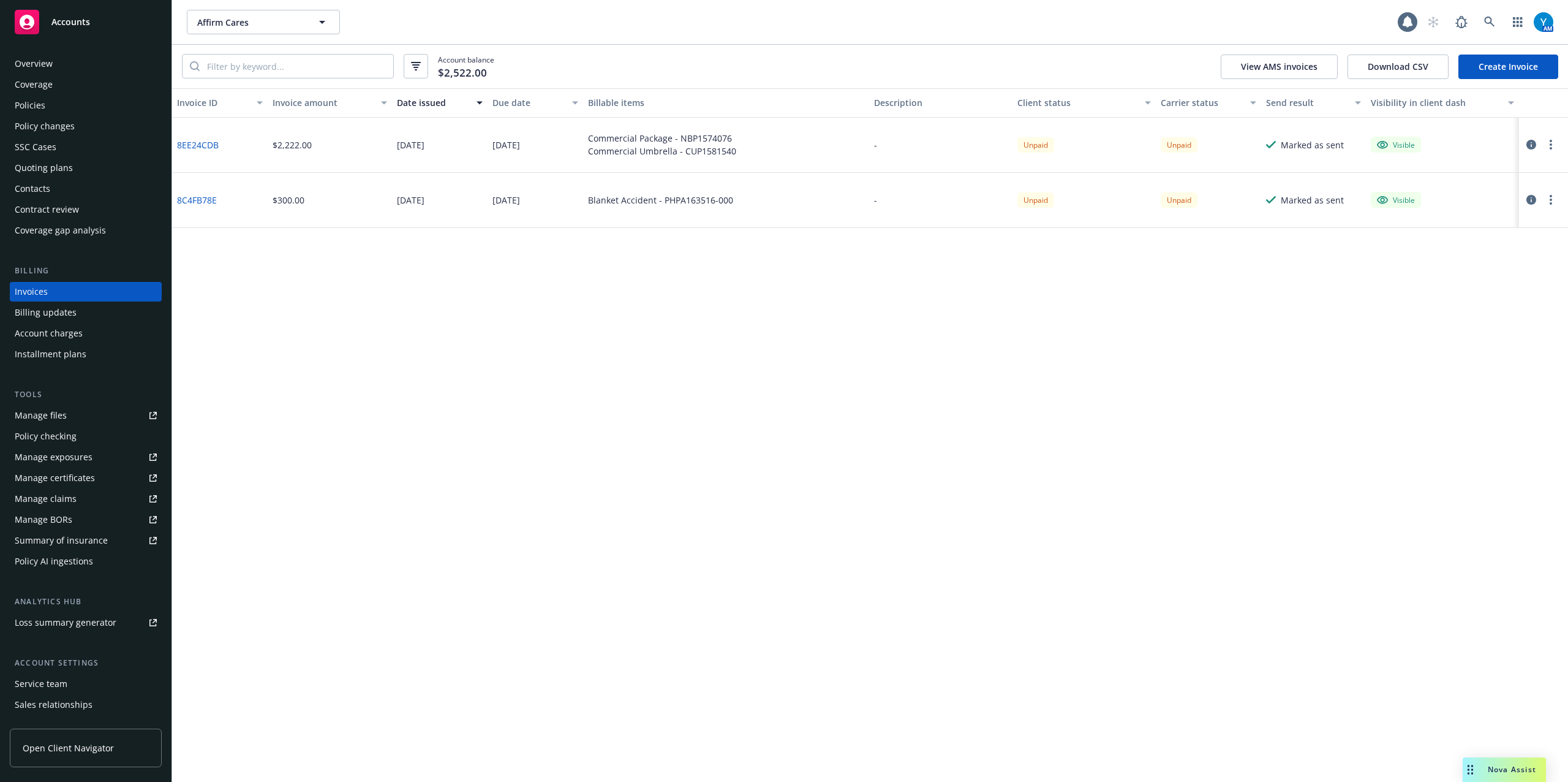
click at [54, 416] on div "Manage files" at bounding box center [40, 416] width 52 height 20
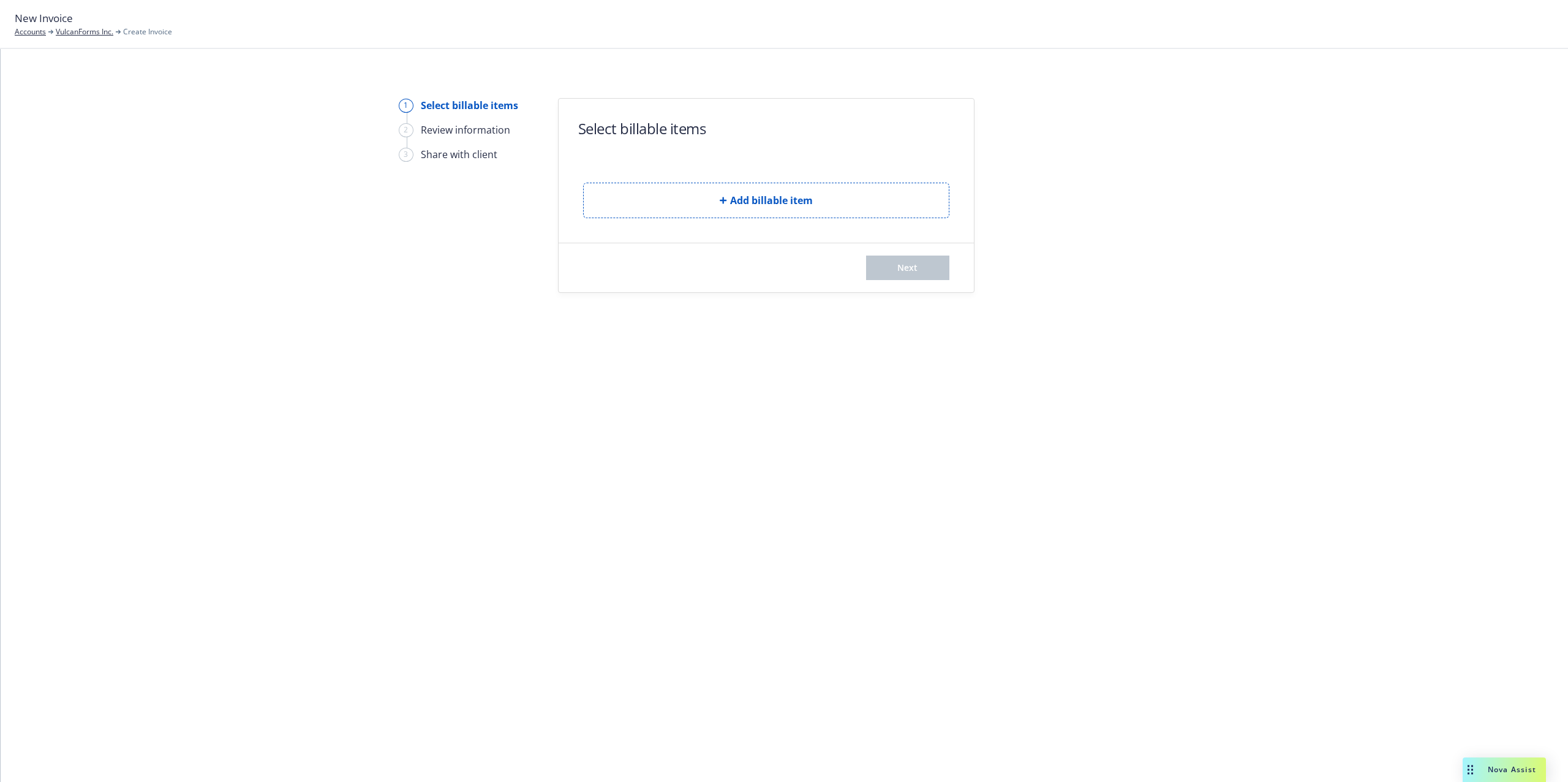
click at [1333, 371] on div "1 Select billable items 2 Review information 3 Share with client Select billabl…" at bounding box center [784, 416] width 1567 height 733
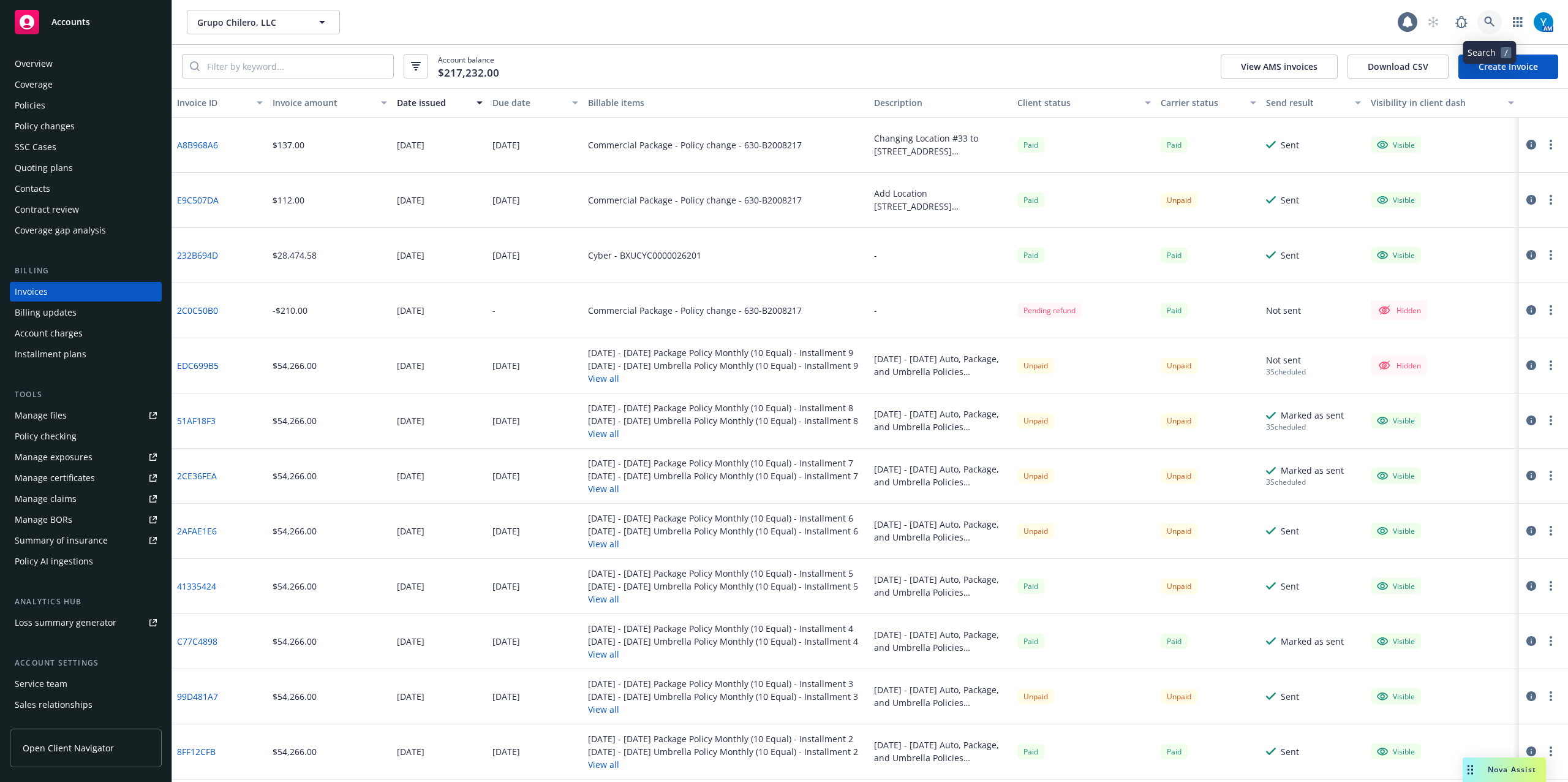
click at [1486, 15] on link at bounding box center [1489, 22] width 25 height 25
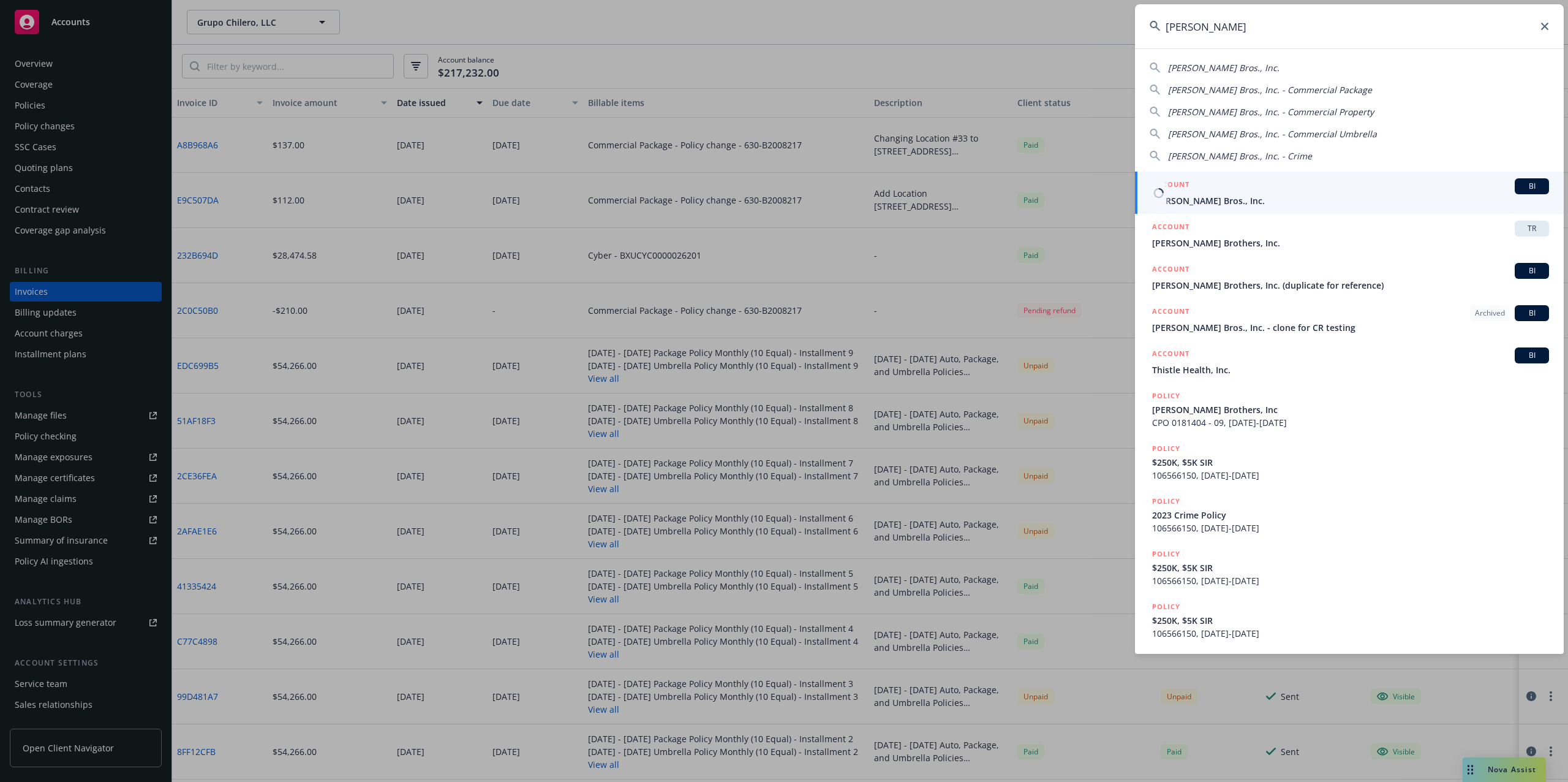
type input "[PERSON_NAME]"
click at [1231, 200] on span "[PERSON_NAME] Bros., Inc." at bounding box center [1351, 201] width 397 height 13
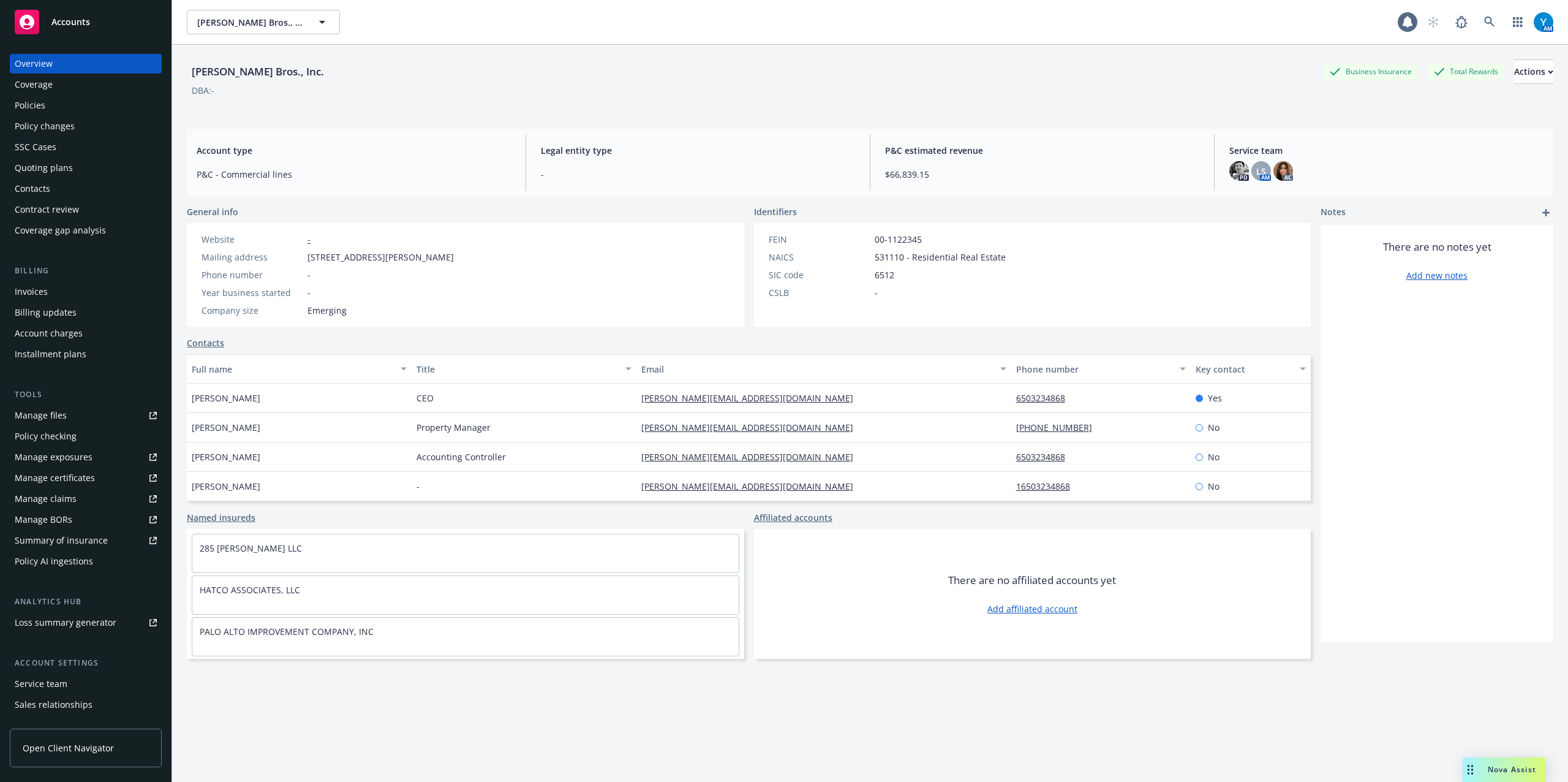
click at [32, 106] on div "Policies" at bounding box center [30, 105] width 31 height 20
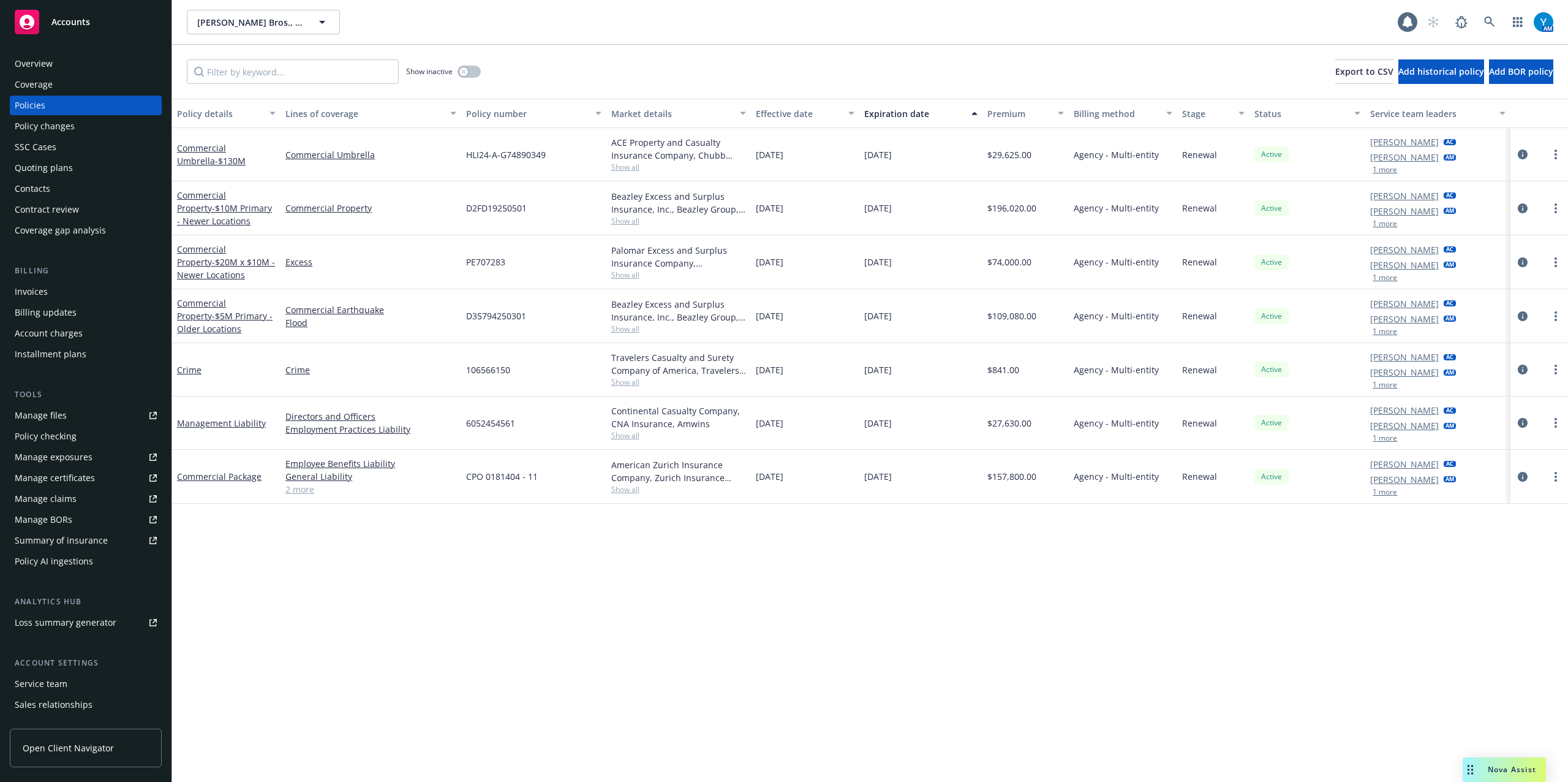
click at [25, 290] on div "Invoices" at bounding box center [31, 292] width 33 height 20
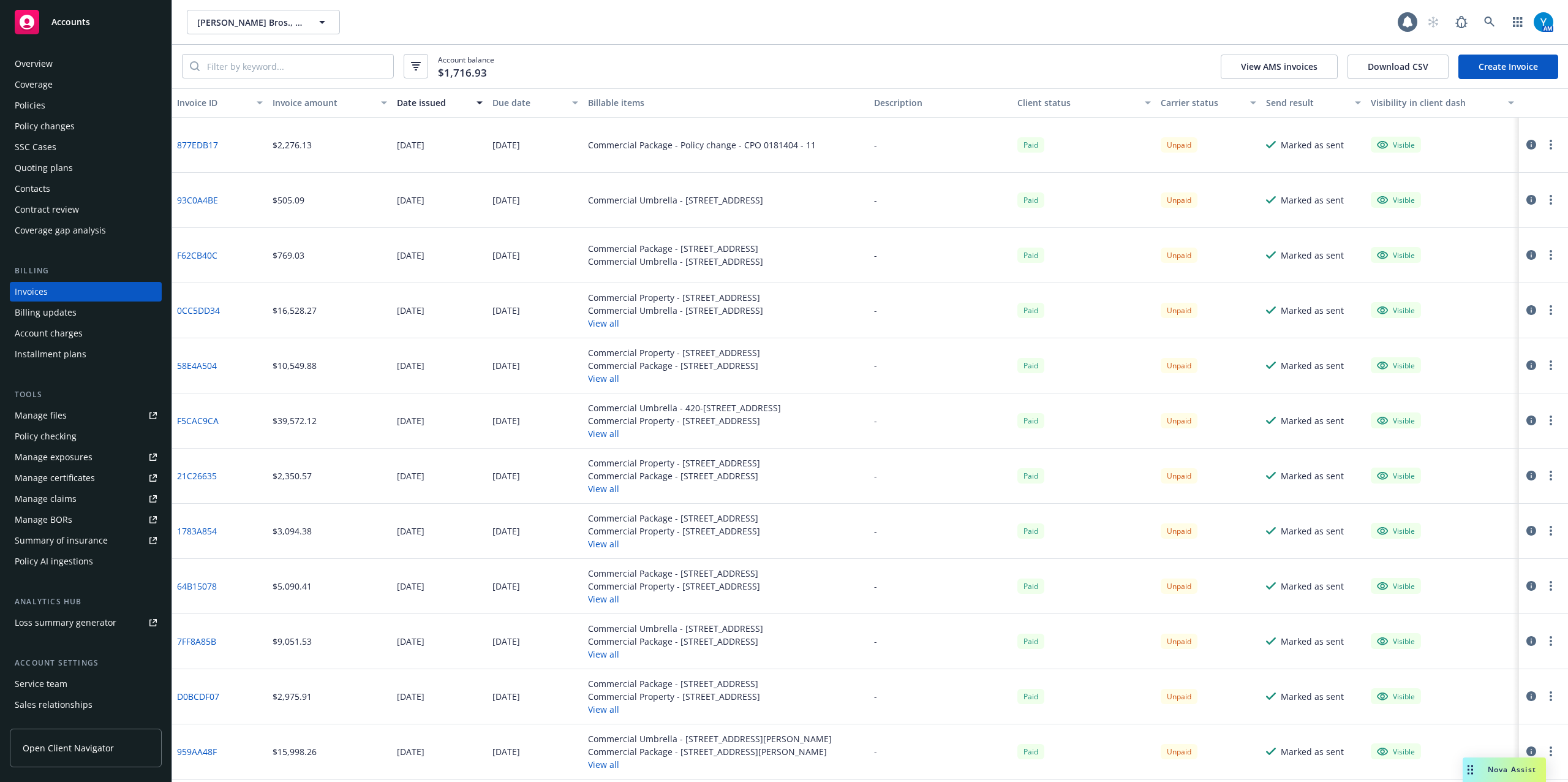
click at [42, 290] on div "Invoices" at bounding box center [31, 292] width 33 height 20
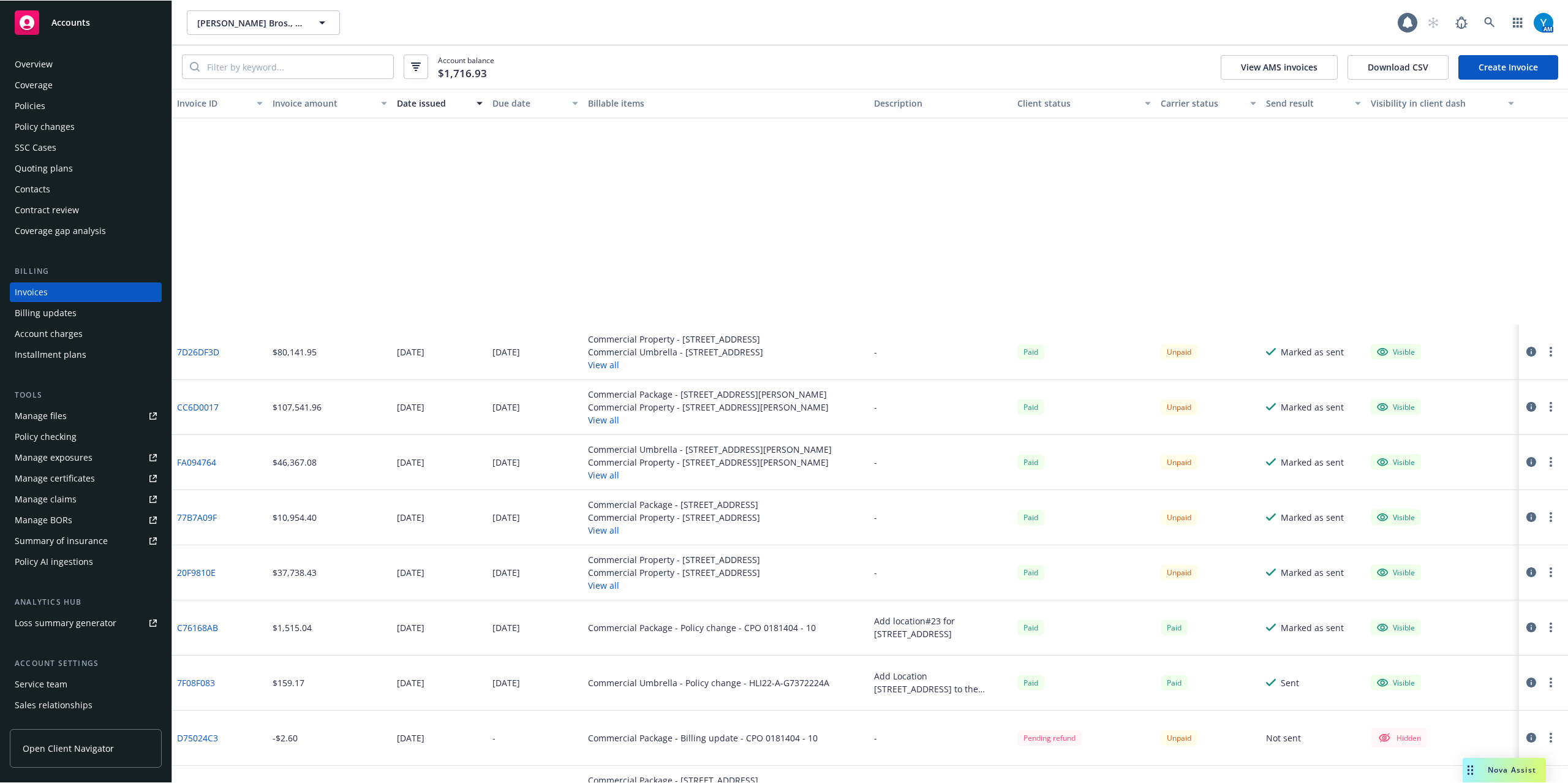
scroll to position [1389, 0]
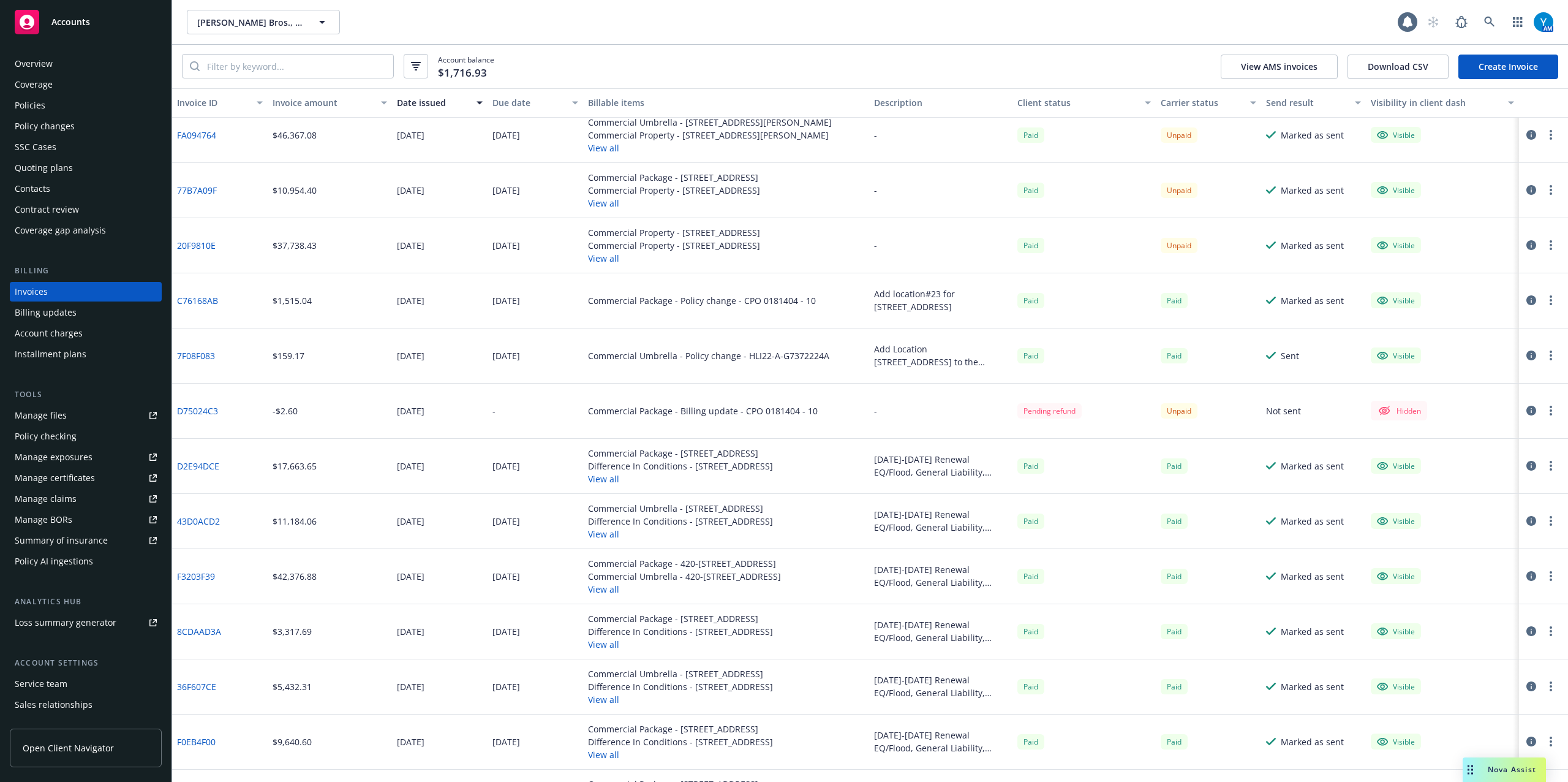
click at [52, 108] on div "Policies" at bounding box center [85, 105] width 142 height 20
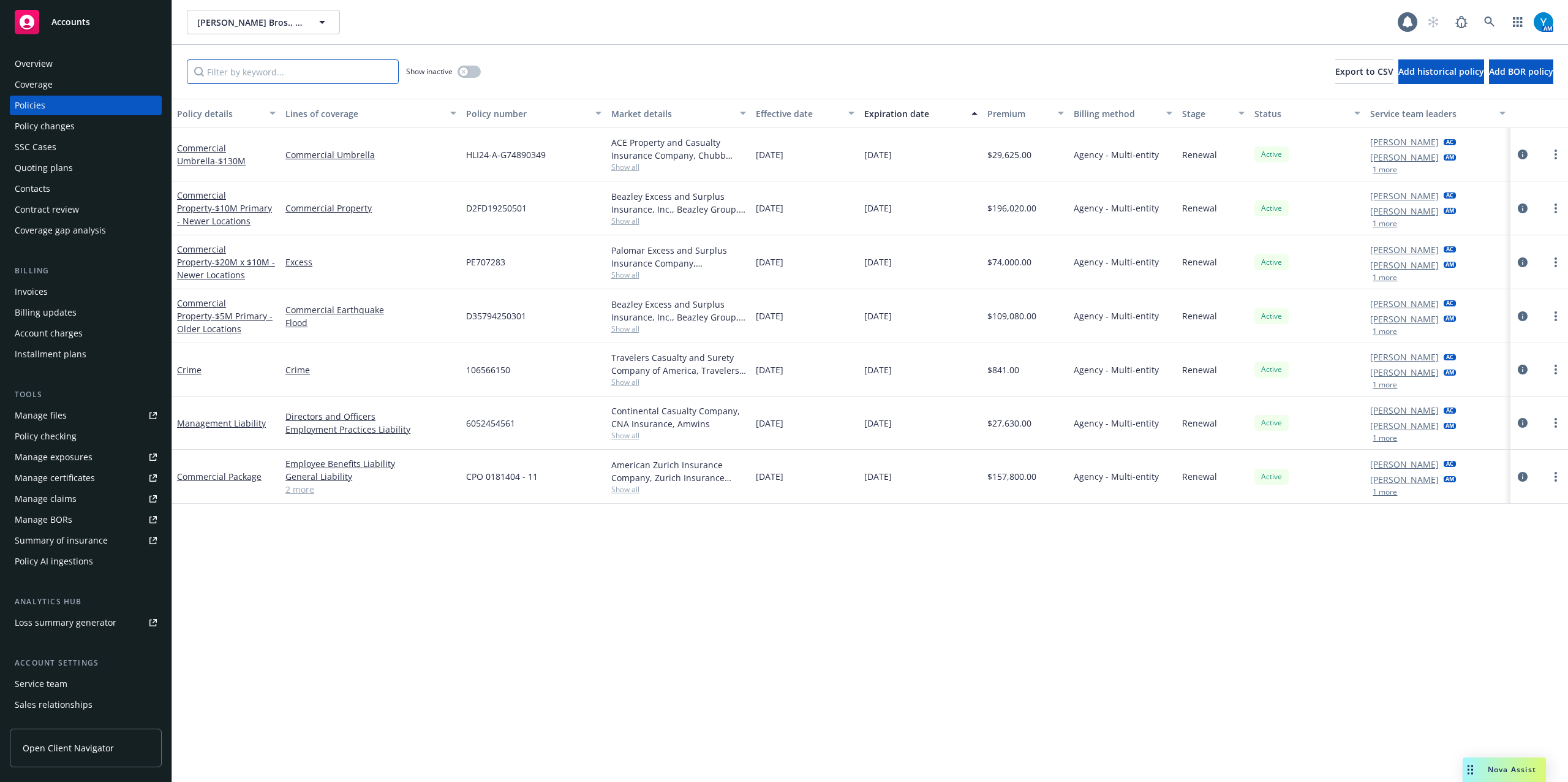
click at [305, 76] on input "Filter by keyword..." at bounding box center [293, 71] width 212 height 25
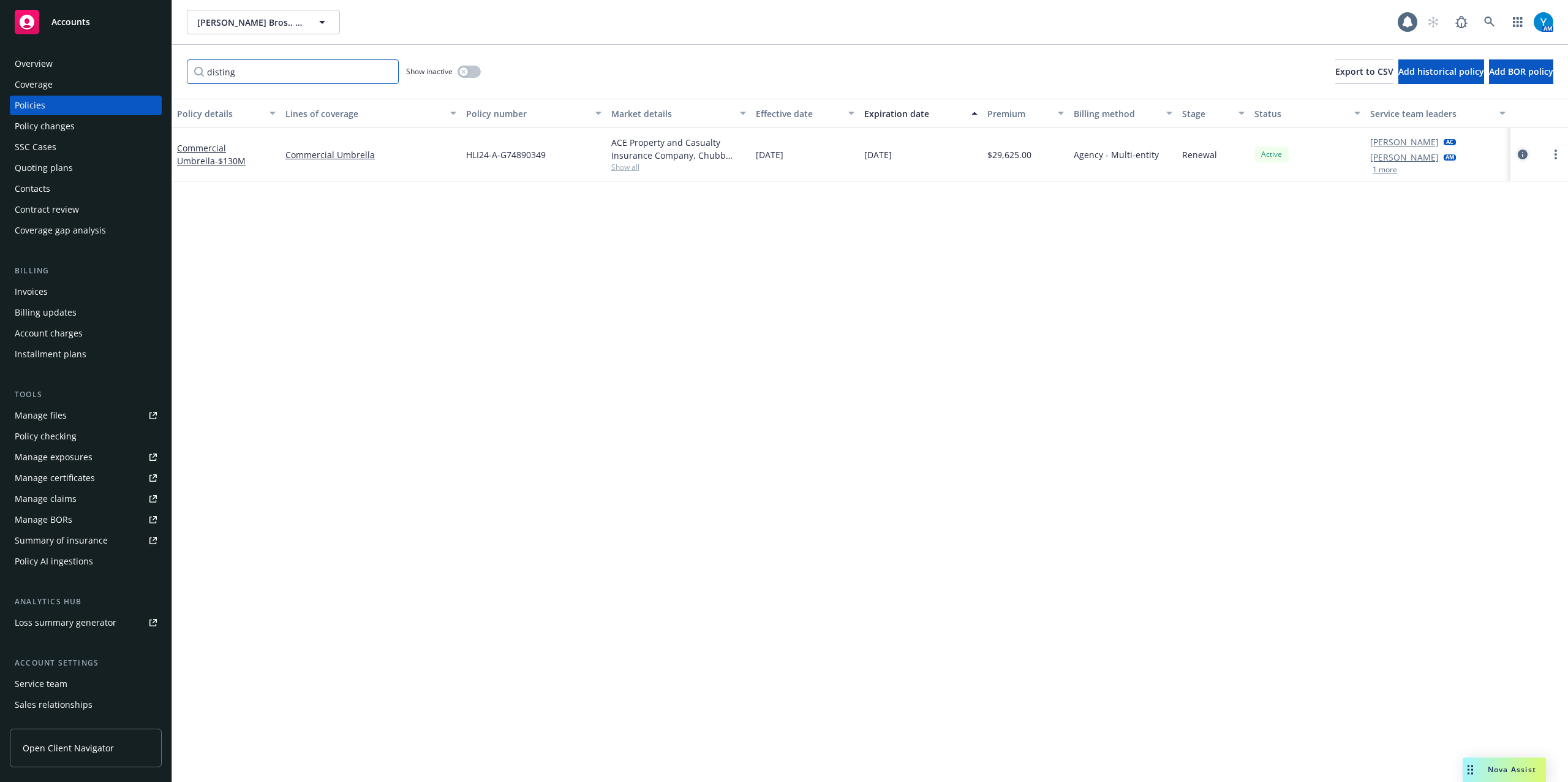
type input "disting"
click at [1525, 157] on icon "circleInformation" at bounding box center [1523, 154] width 10 height 10
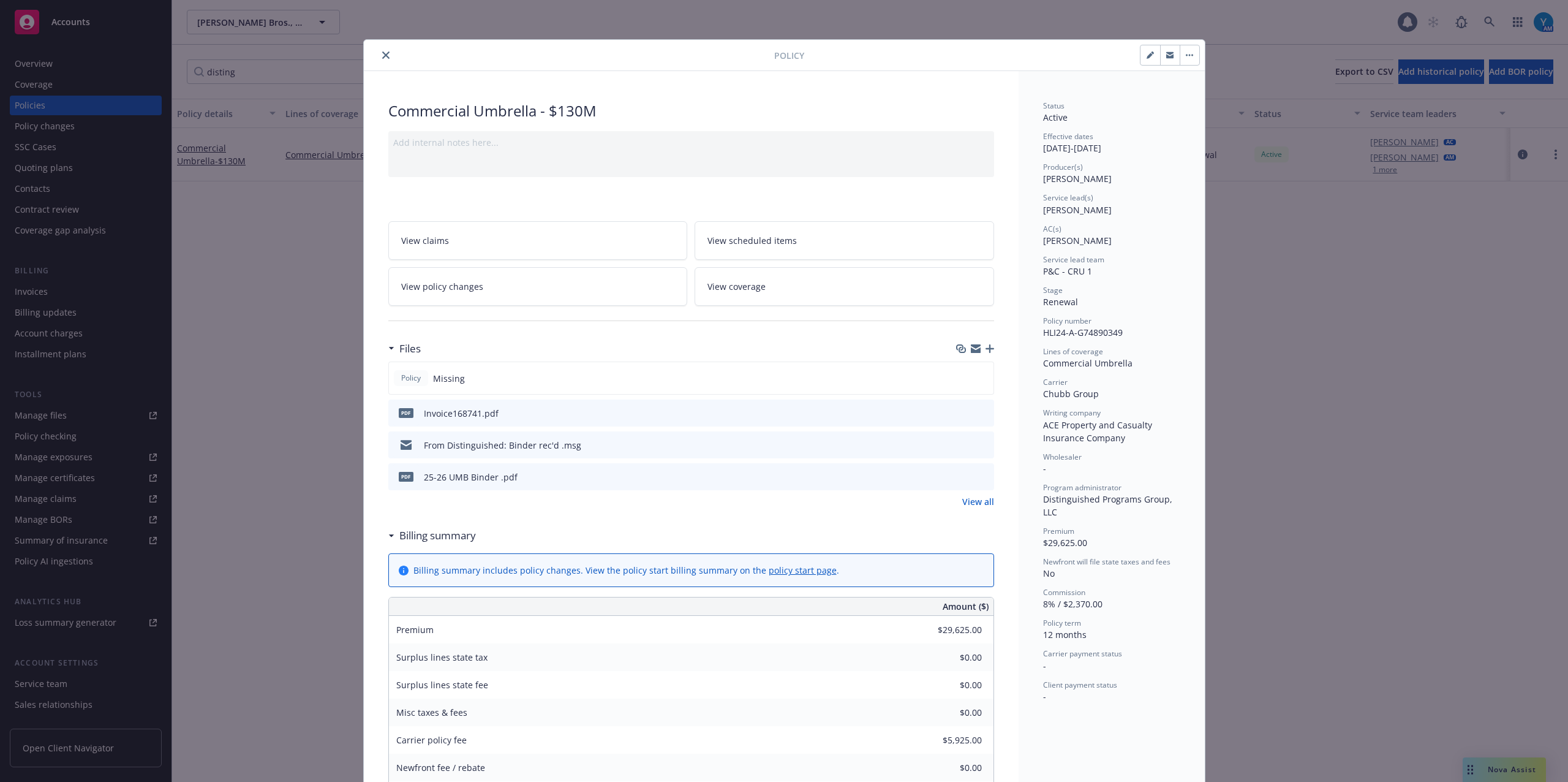
click at [985, 353] on icon "button" at bounding box center [989, 348] width 8 height 8
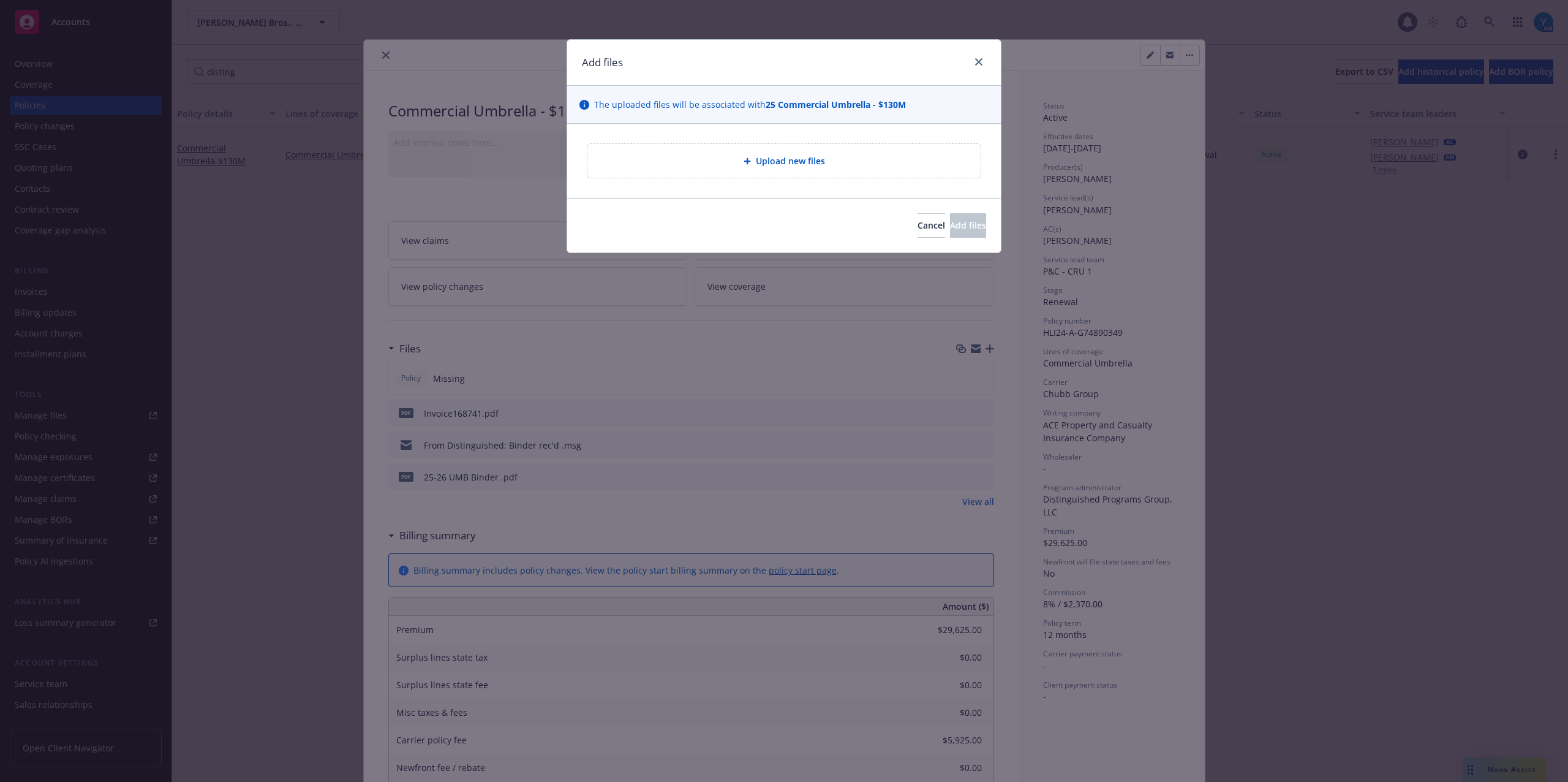
type textarea "x"
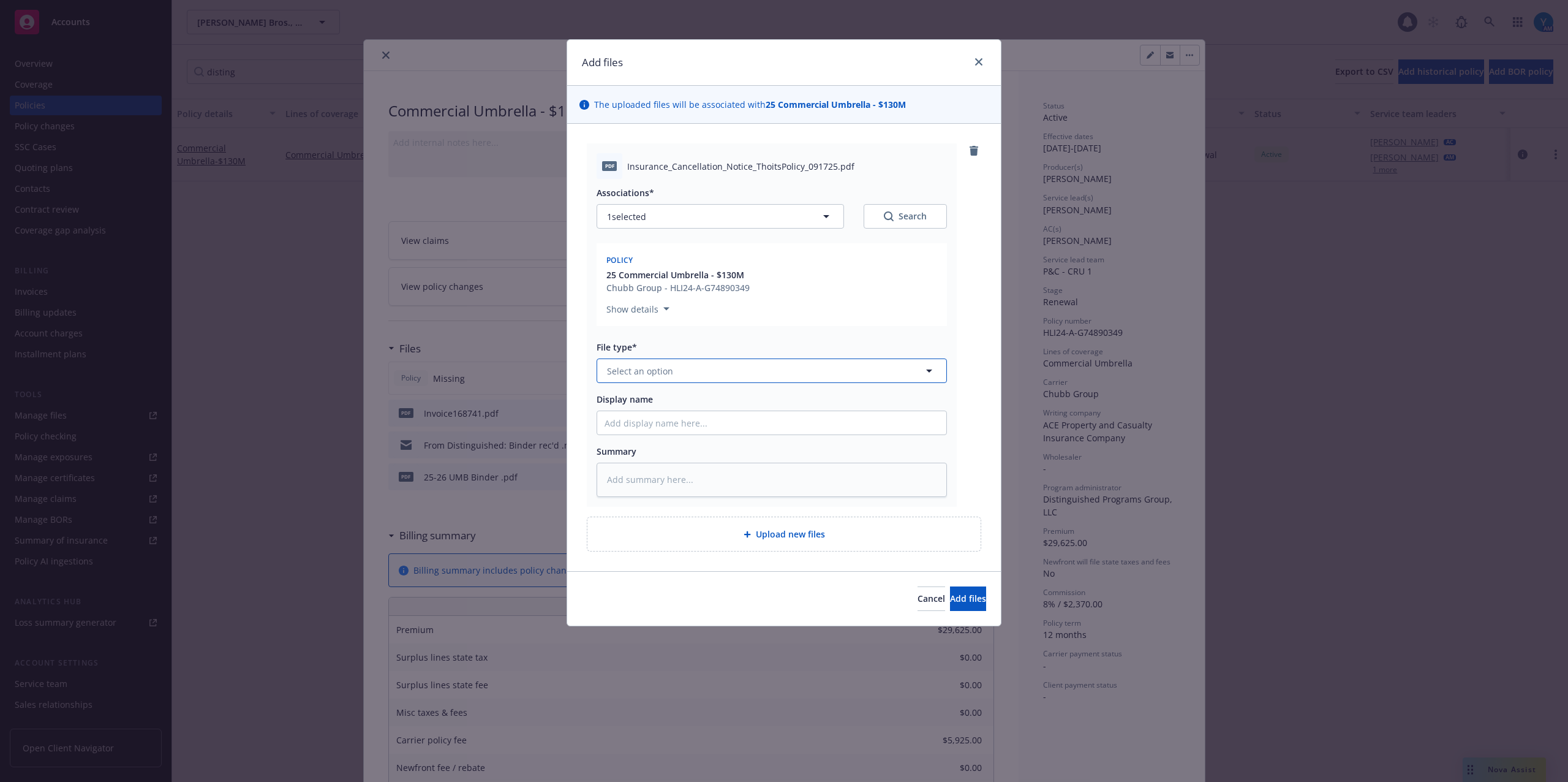
drag, startPoint x: 698, startPoint y: 374, endPoint x: 730, endPoint y: 376, distance: 32.1
click at [698, 374] on button "Select an option" at bounding box center [771, 370] width 350 height 25
type input "cancell"
click at [659, 424] on div "Notice of Cancellation" at bounding box center [772, 437] width 349 height 33
type textarea "x"
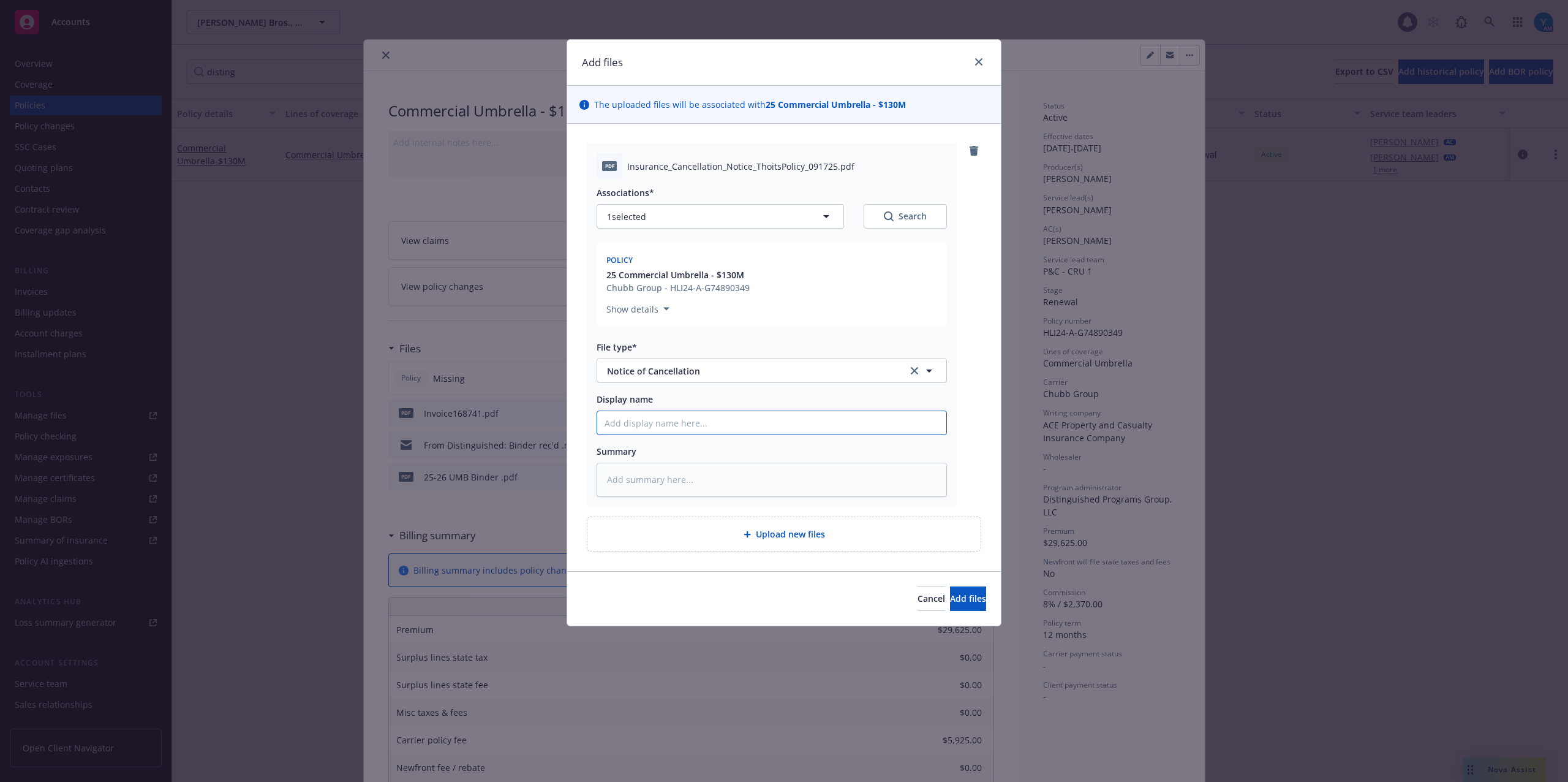
click at [662, 425] on input "Display name" at bounding box center [772, 423] width 349 height 24
type input "2"
type textarea "x"
type input "25"
type textarea "x"
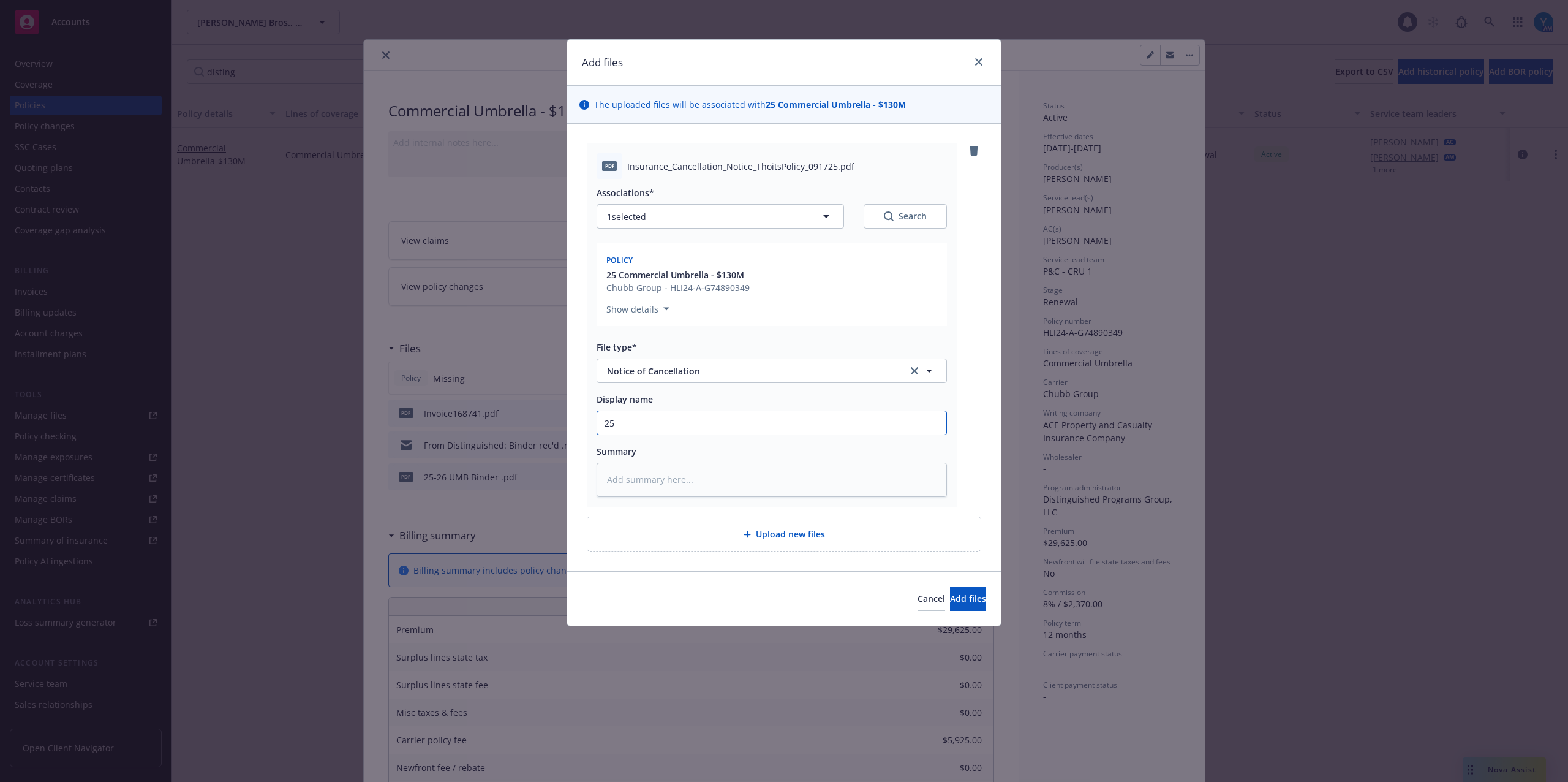
type input "25-"
type textarea "x"
type input "25-2"
type textarea "x"
type input "25-26"
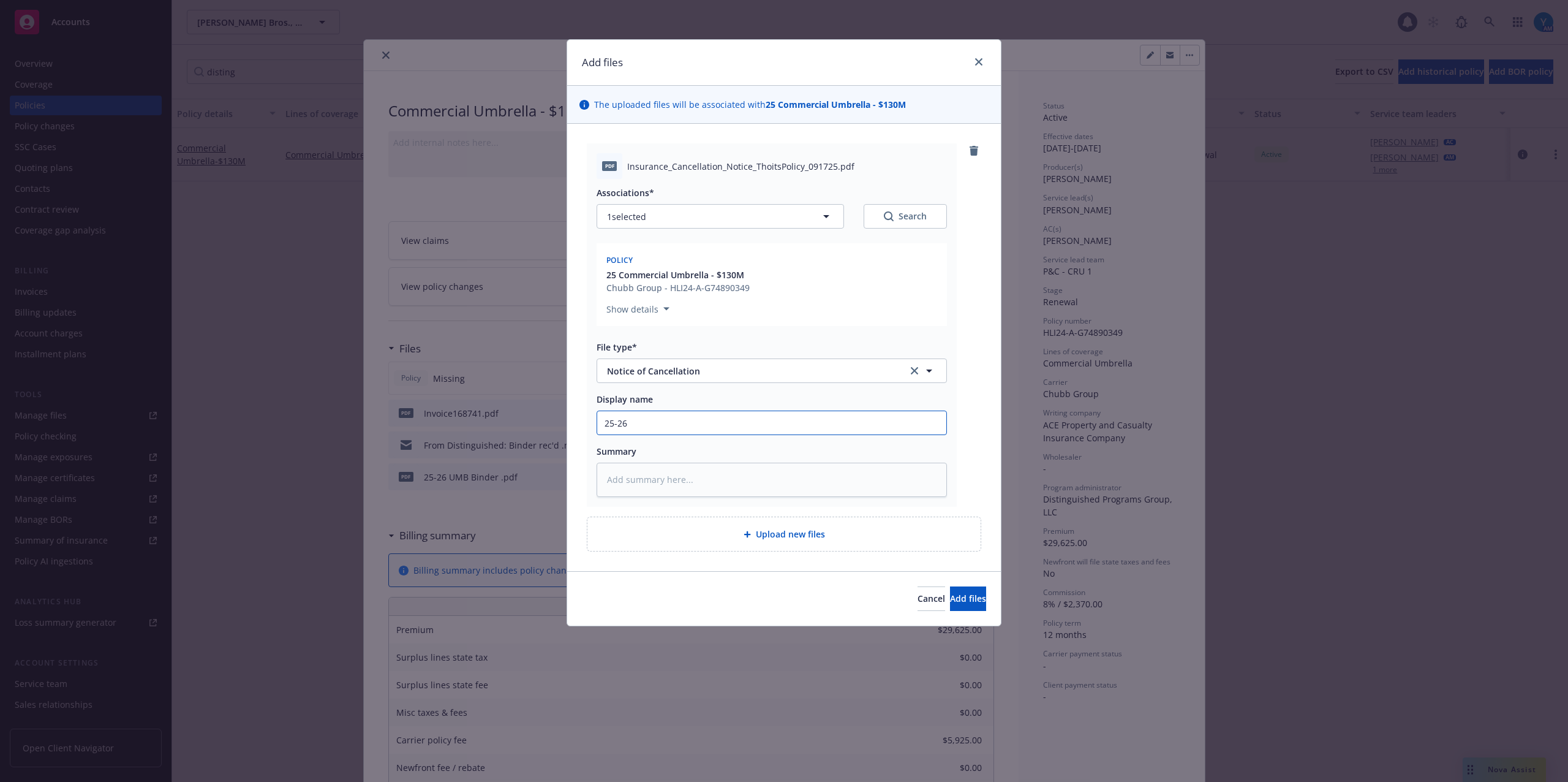
type textarea "x"
type input "25-26"
type textarea "x"
type input "25-26 U"
type textarea "x"
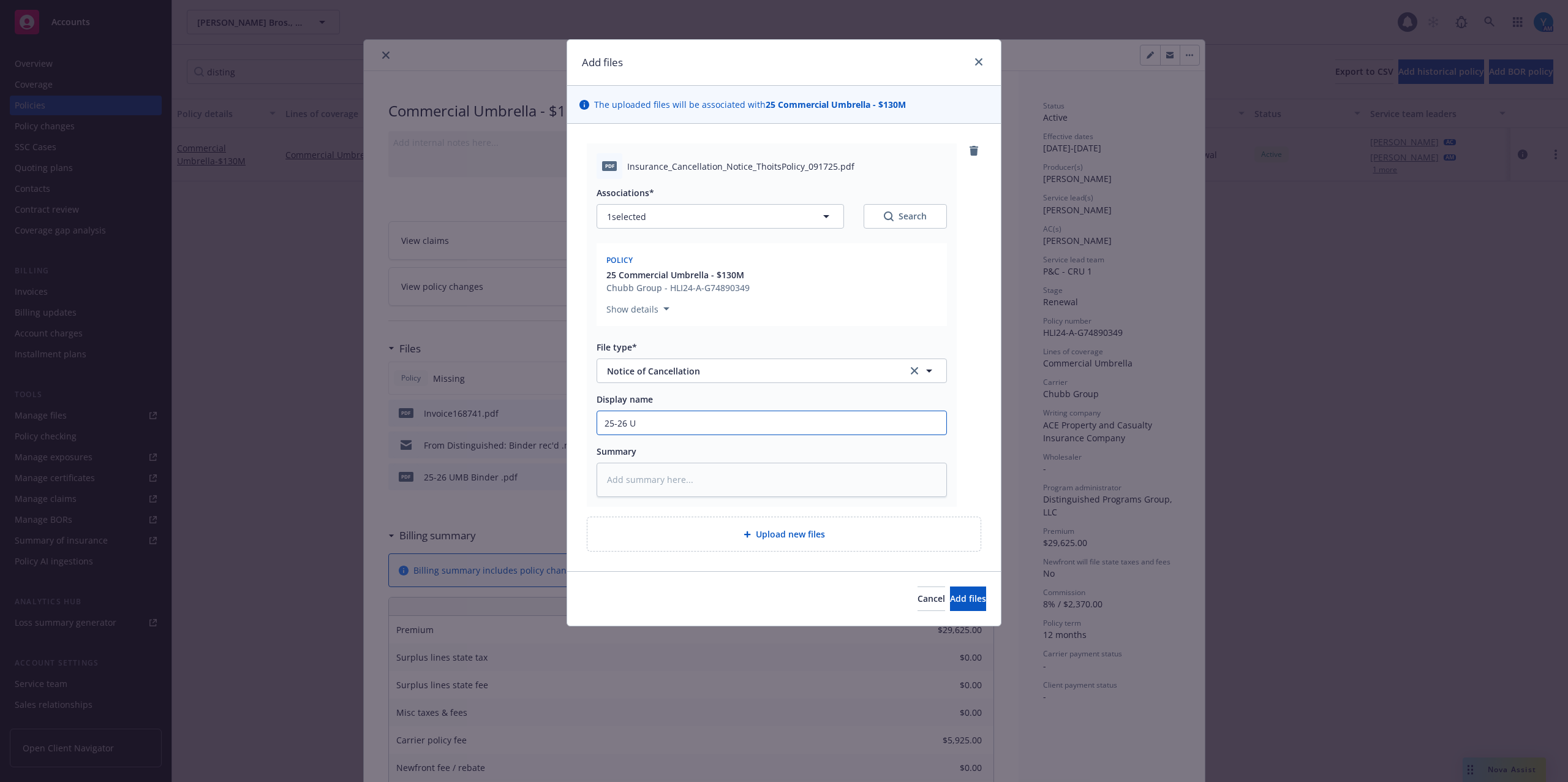
type input "25-26 UM"
type textarea "x"
type input "25-26 UMB"
type textarea "x"
type input "25-26 UMB"
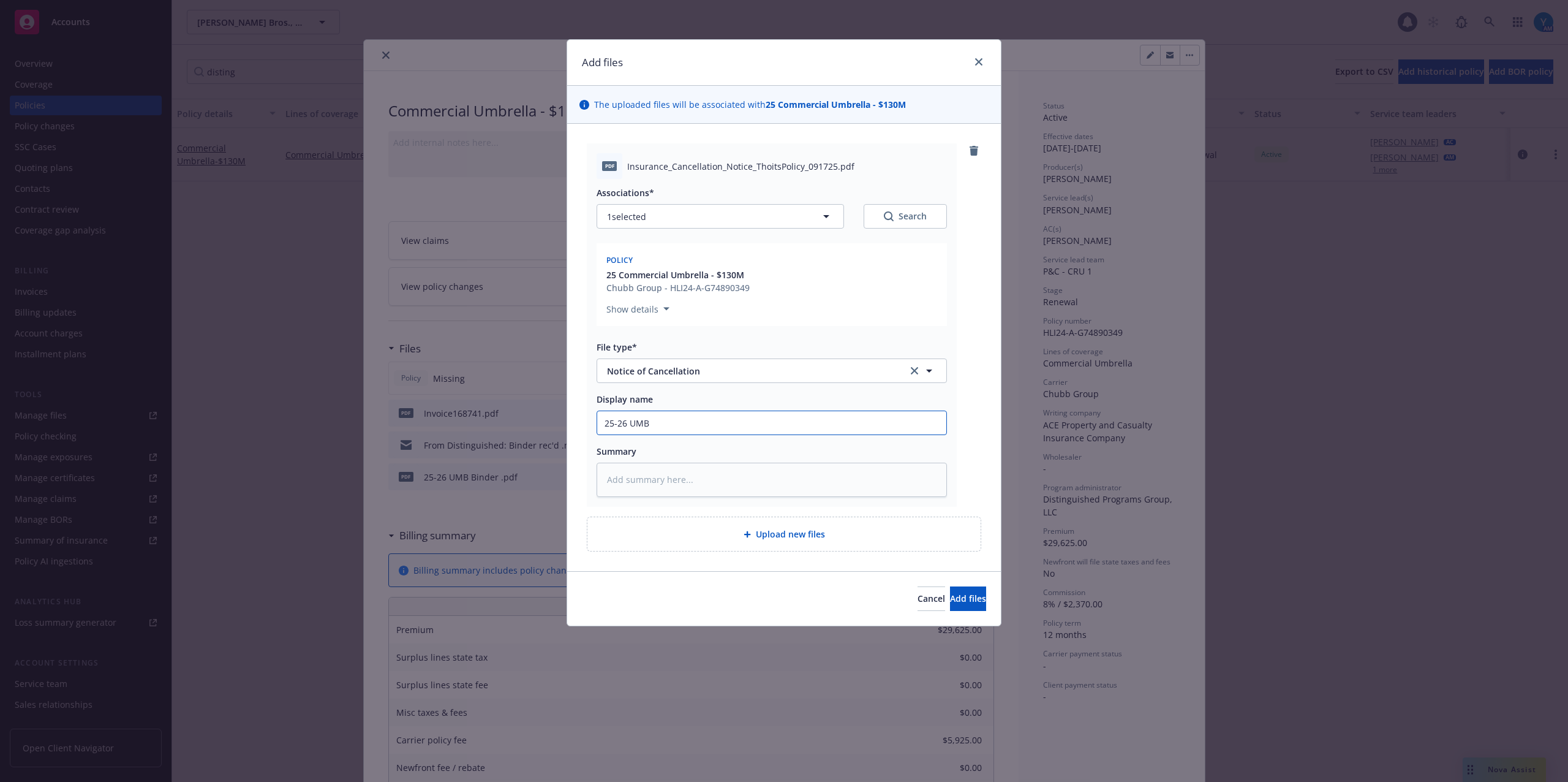
type textarea "x"
type input "25-26 UMB N"
type textarea "x"
type input "25-26 UMB NO"
type textarea "x"
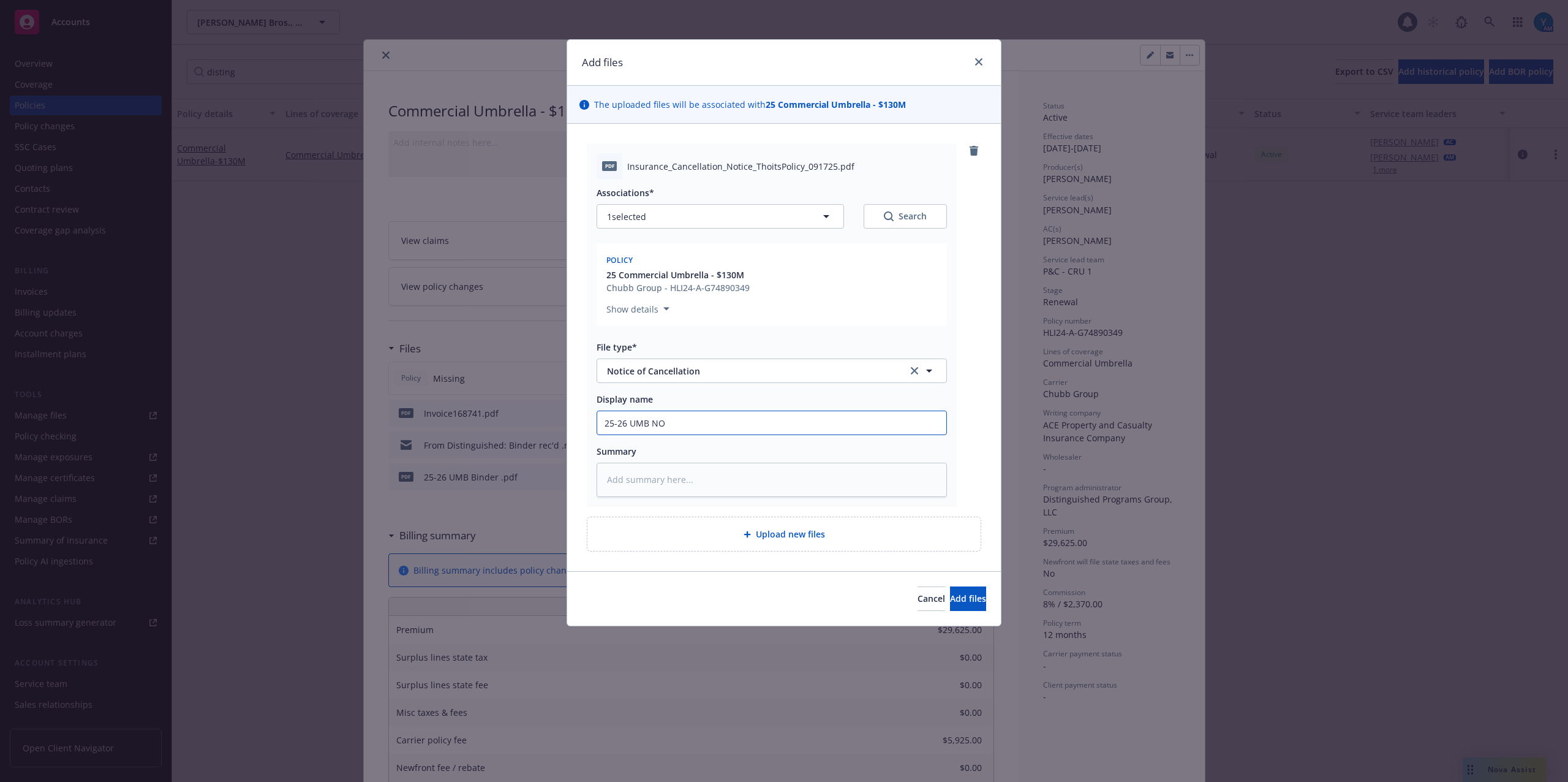
type input "25-26 UMB NOC"
type textarea "x"
type input "25-26 UMB NOC;"
type textarea "x"
type input "25-26 UMB NOC;"
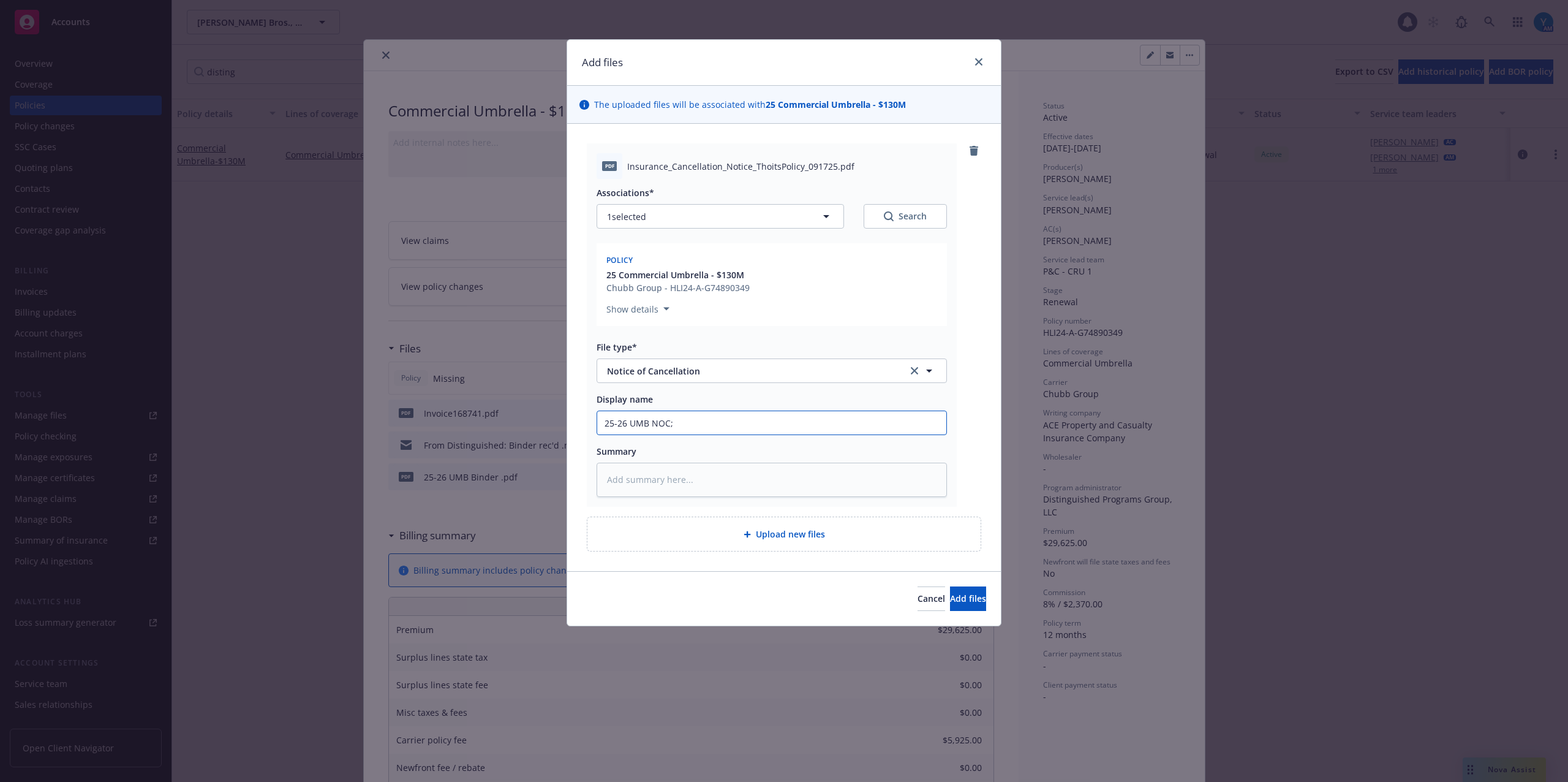
type textarea "x"
type input "25-26 UMB NOC; 9"
type textarea "x"
type input "25-26 UMB NOC; 9."
type textarea "x"
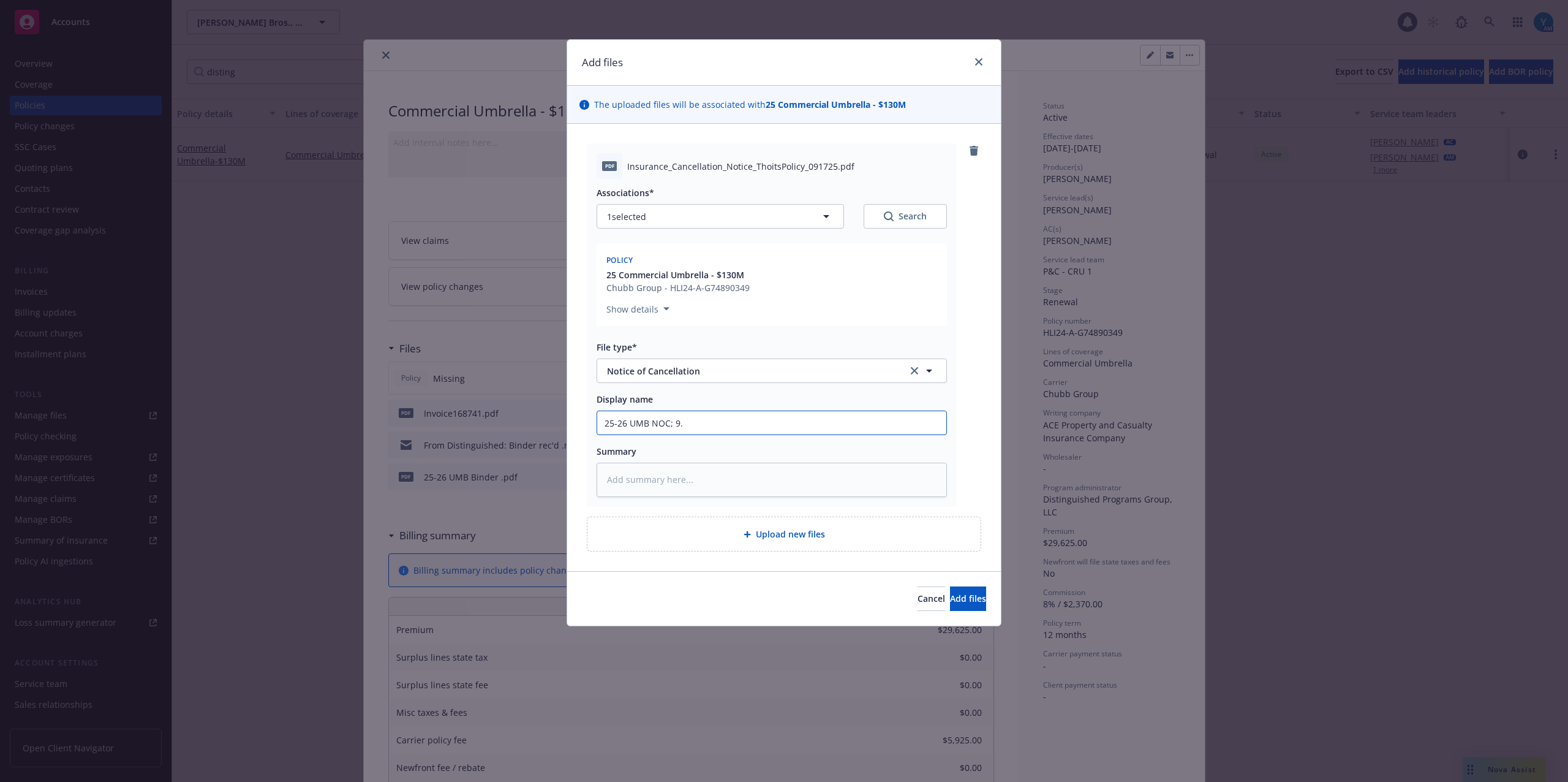
type input "25-26 UMB NOC; 9.2"
type textarea "x"
type input "25-26 UMB NOC; 9.29"
type textarea "x"
type input "25-26 UMB NOC; 9.29."
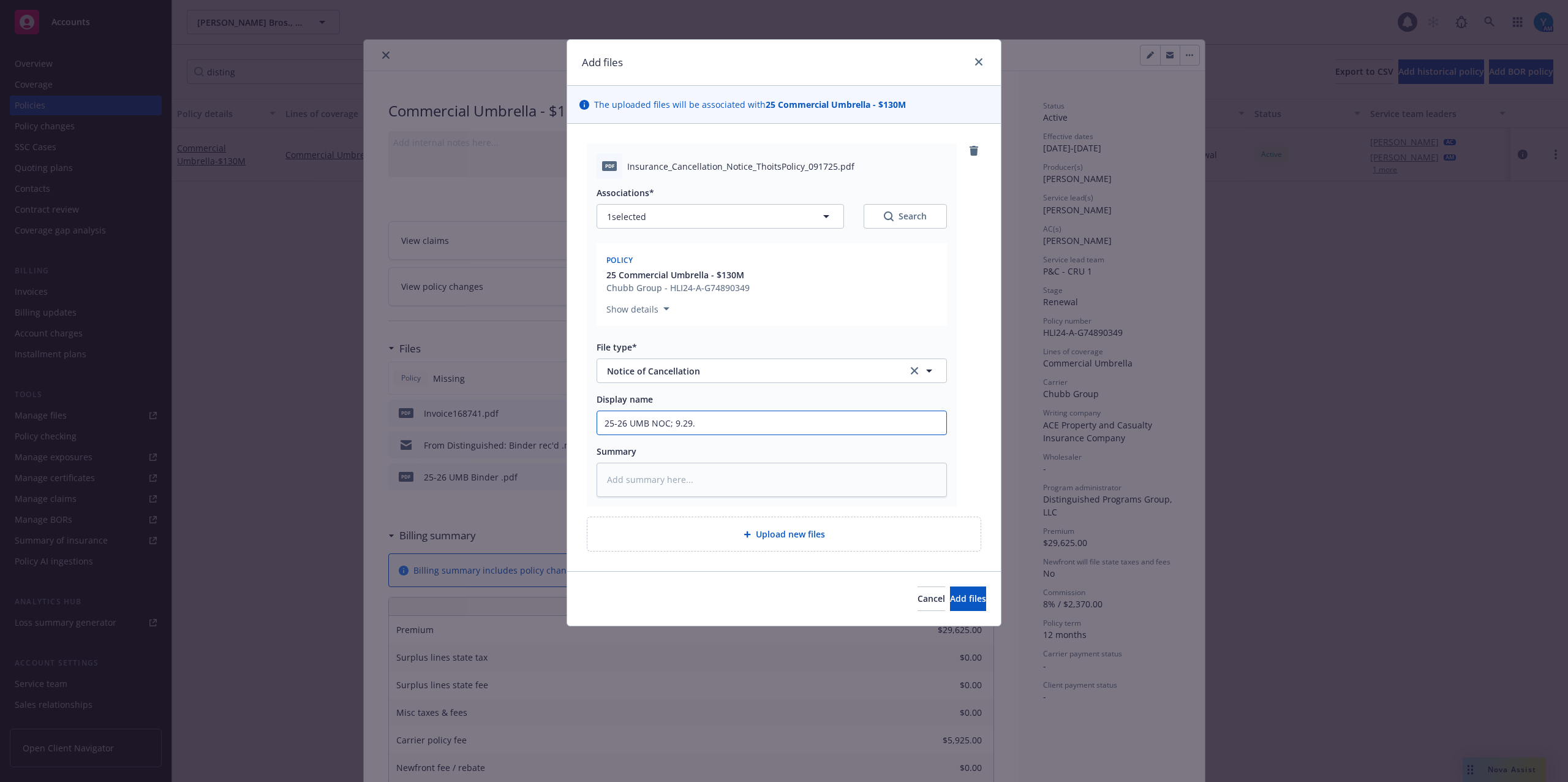
type textarea "x"
type input "25-26 UMB NOC; 9.29.2"
type textarea "x"
type input "25-26 UMB NOC; [DATE]"
click at [954, 607] on button "Add files" at bounding box center [968, 598] width 36 height 25
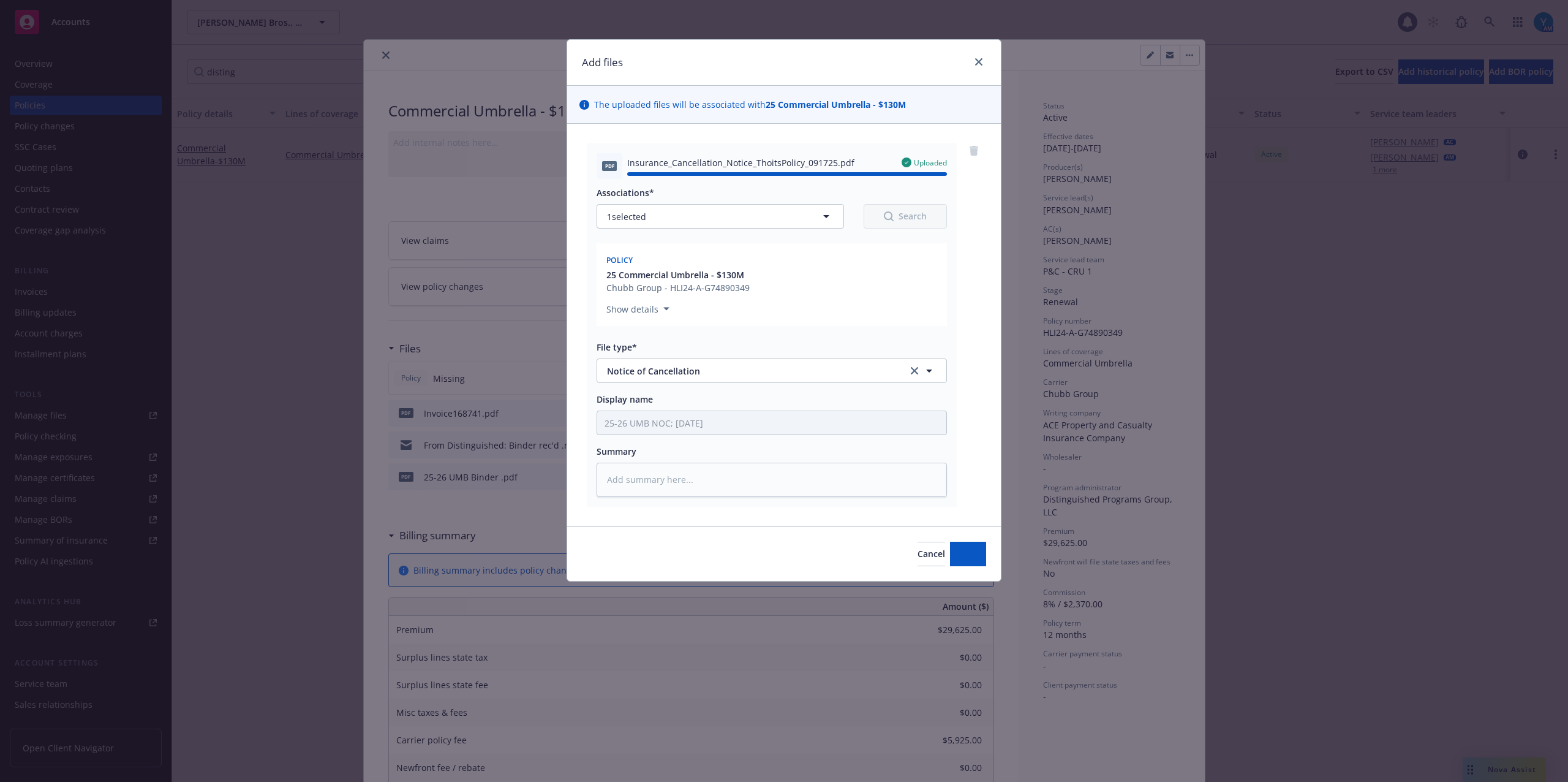
type textarea "x"
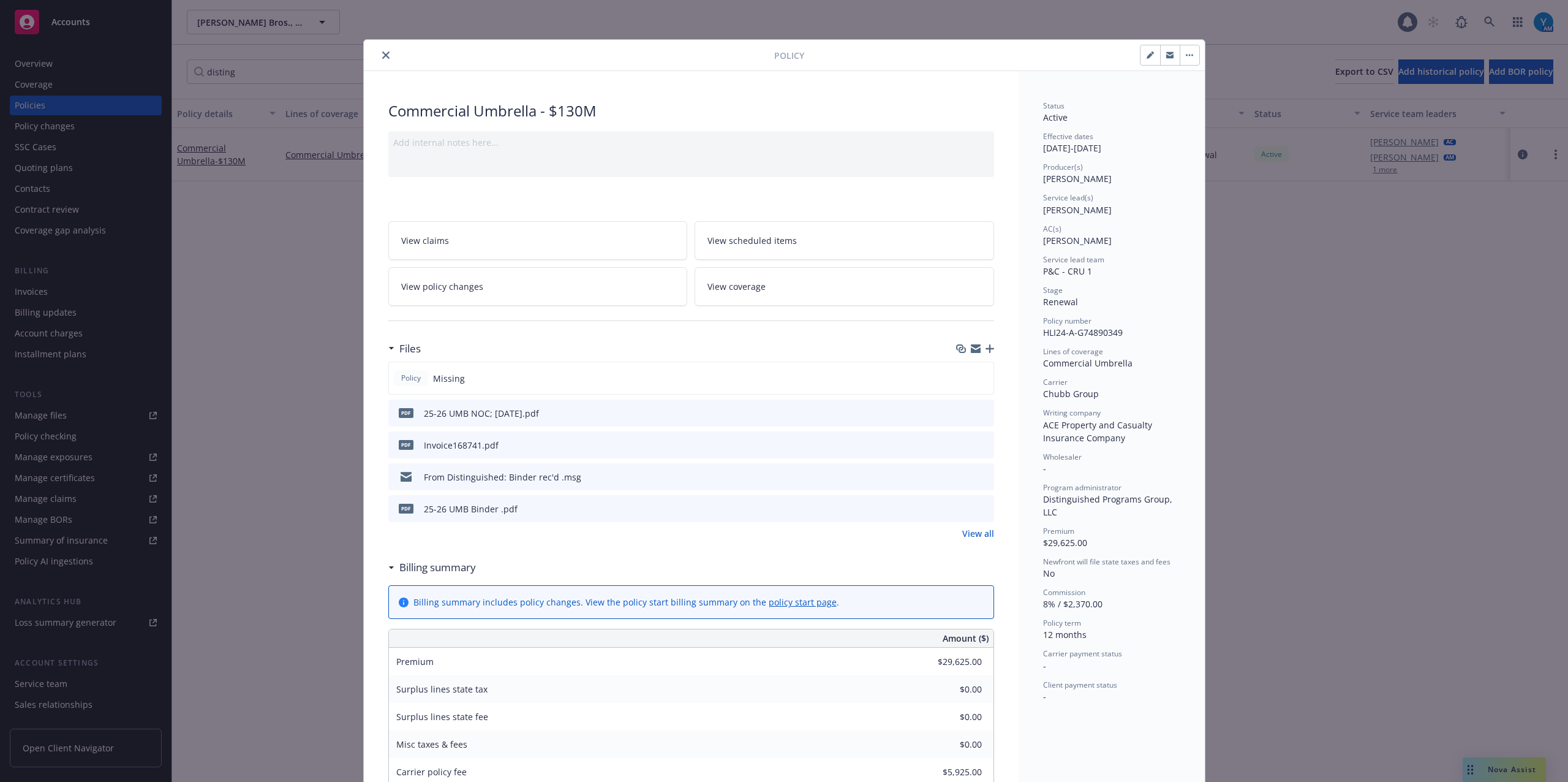
click at [382, 53] on icon "close" at bounding box center [385, 55] width 7 height 7
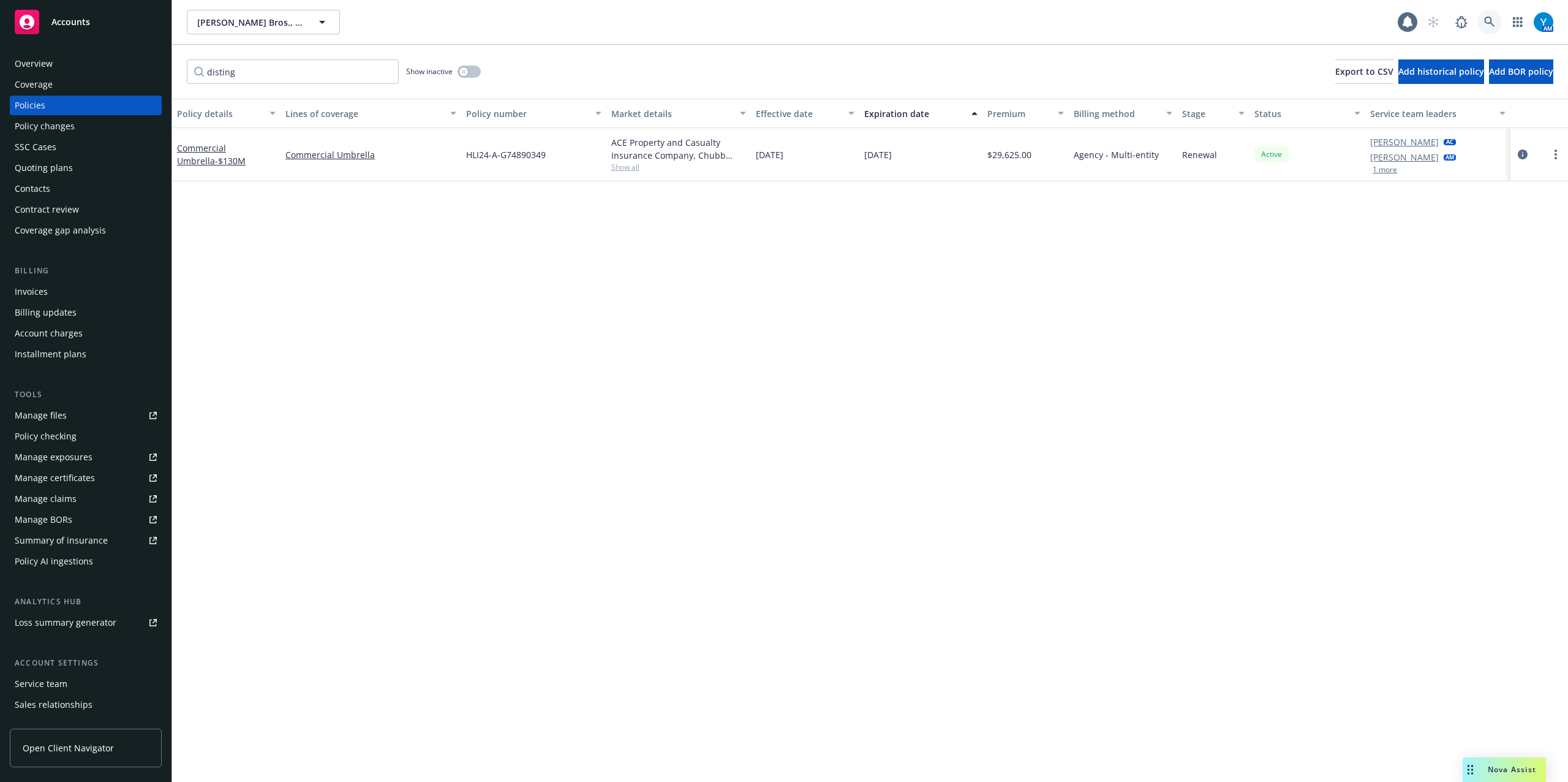
click at [1498, 20] on link at bounding box center [1489, 22] width 25 height 25
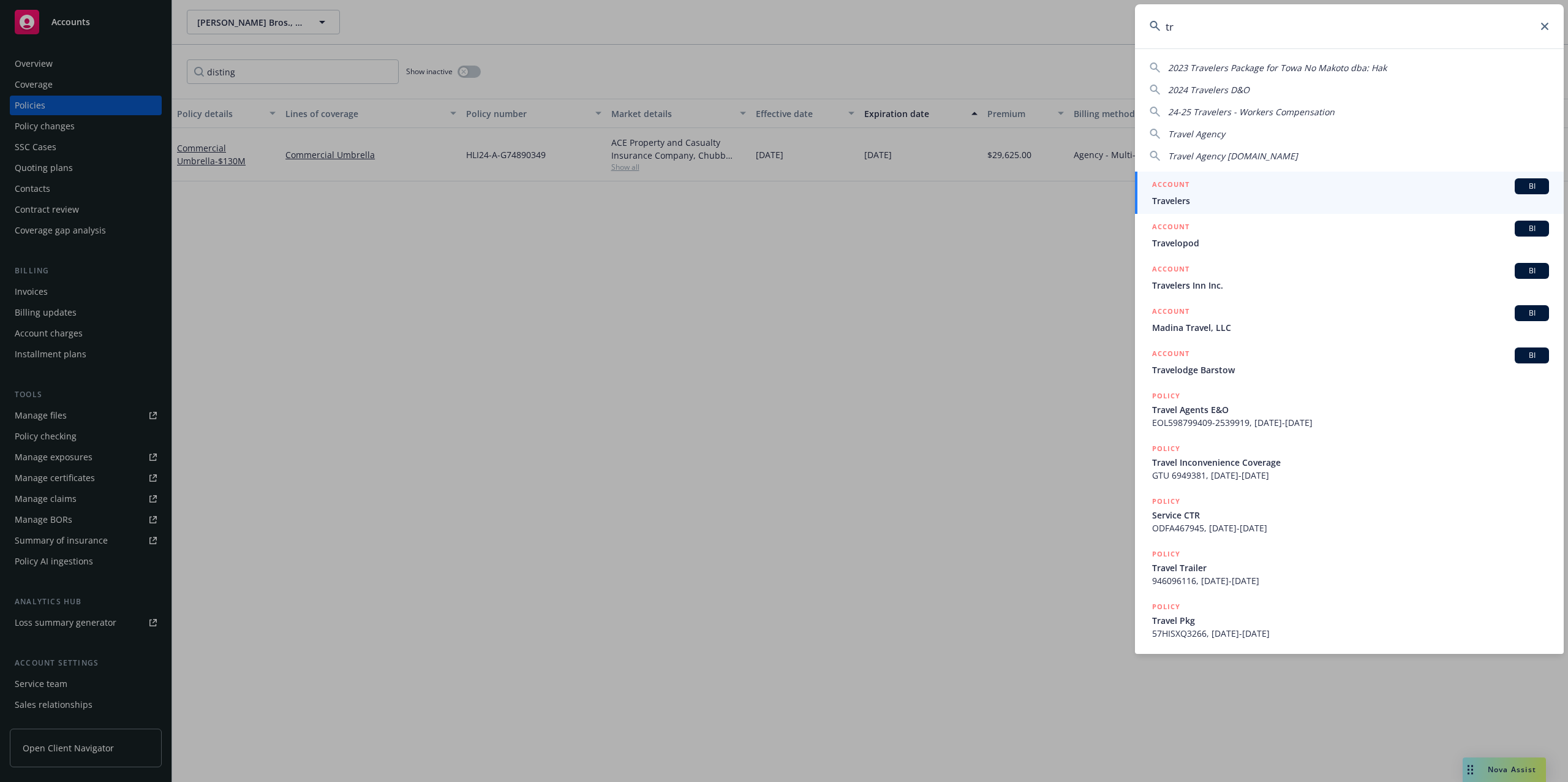
type input "t"
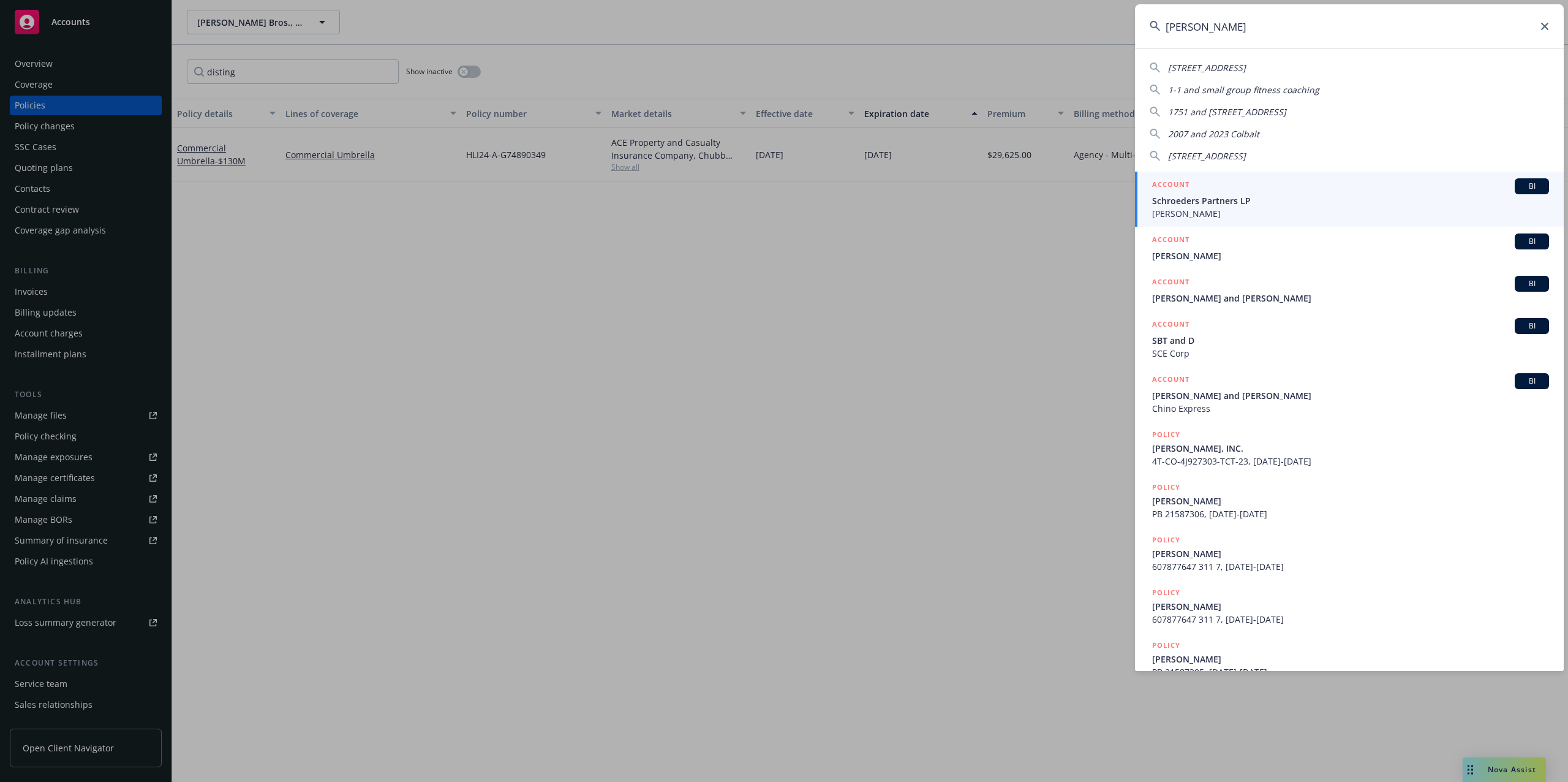
type input "[PERSON_NAME]"
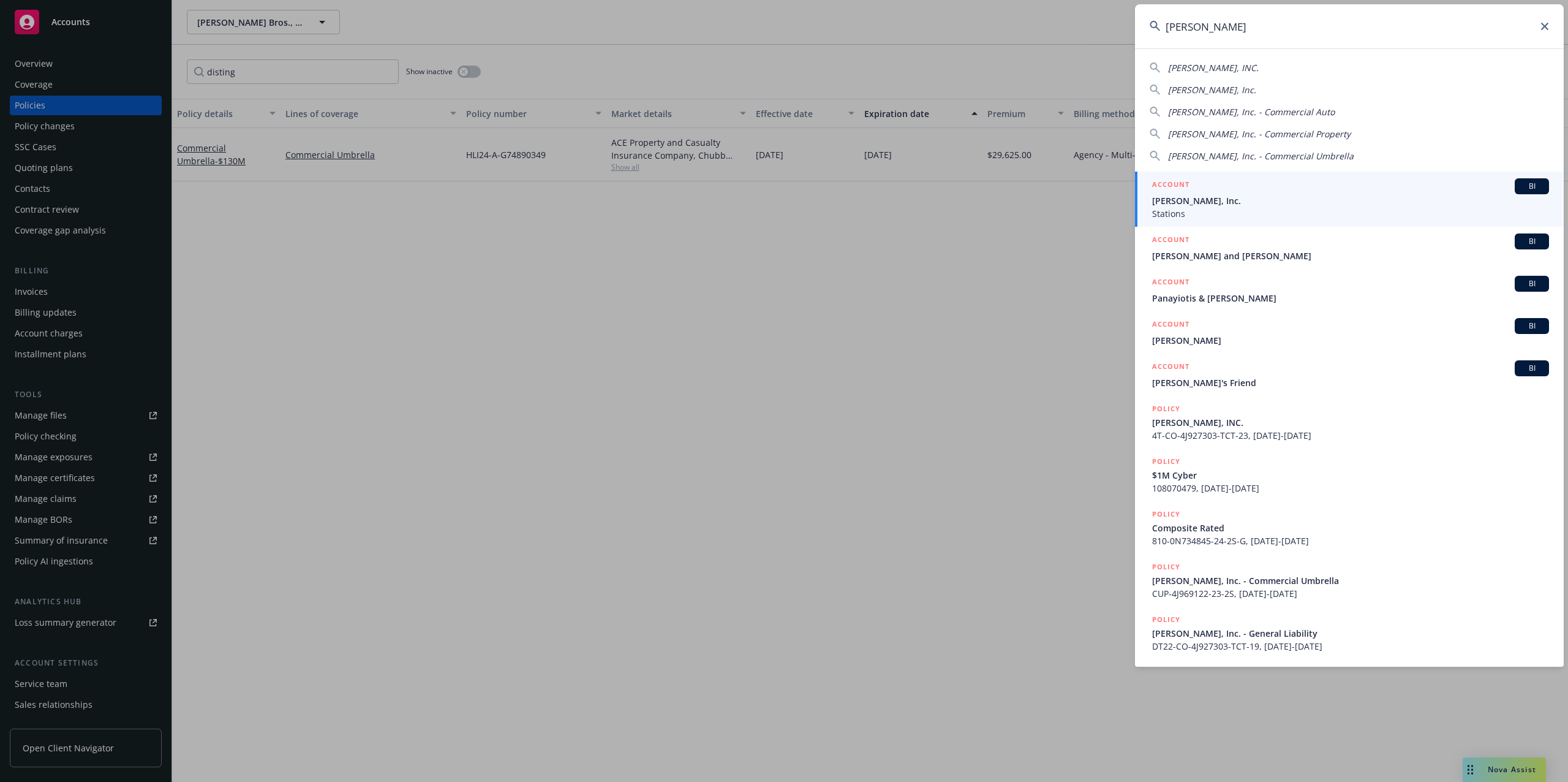
click at [1184, 204] on span "[PERSON_NAME], Inc." at bounding box center [1351, 201] width 397 height 13
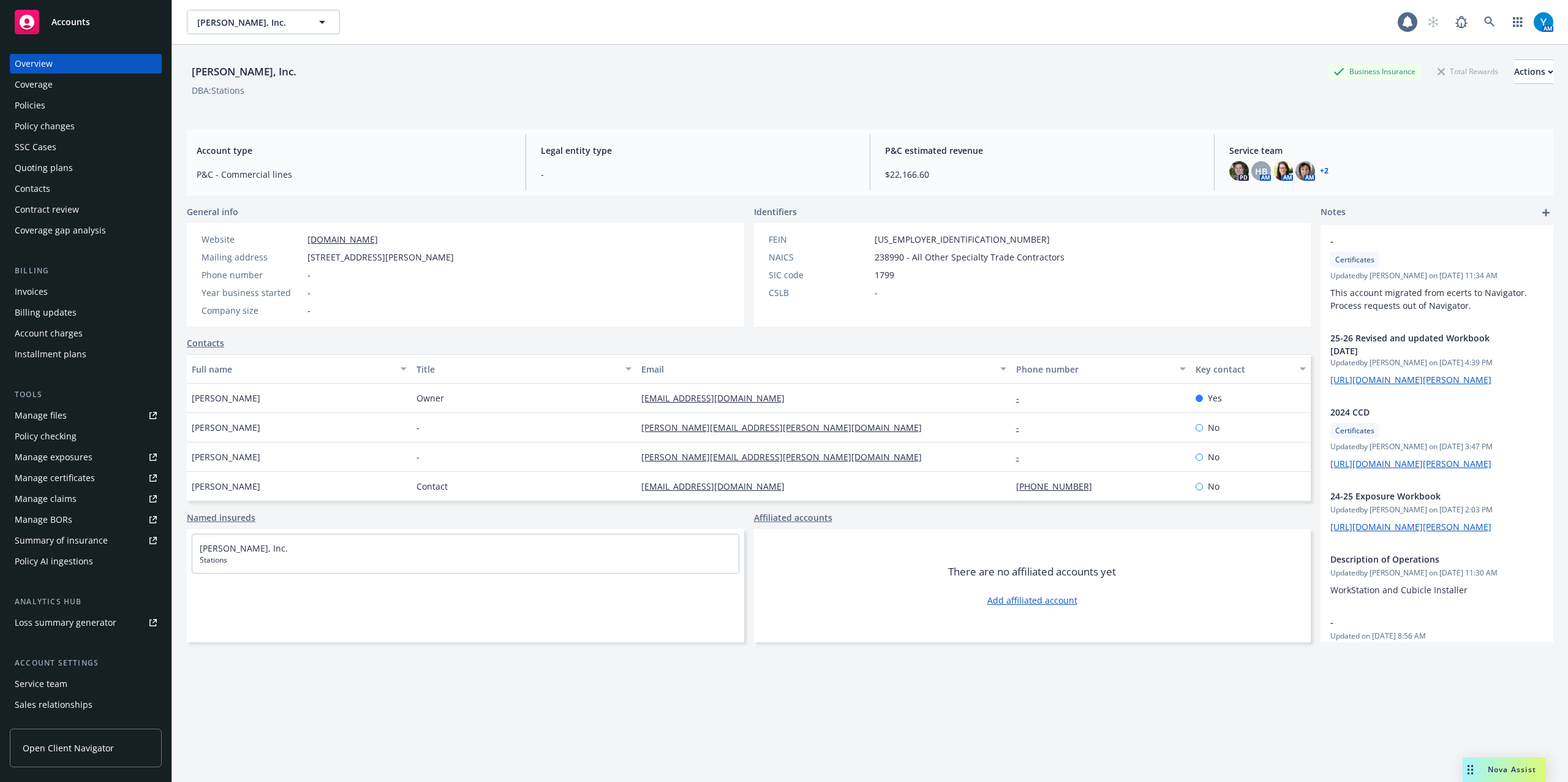
click at [54, 105] on div "Policies" at bounding box center [85, 105] width 142 height 20
